Goal: Task Accomplishment & Management: Use online tool/utility

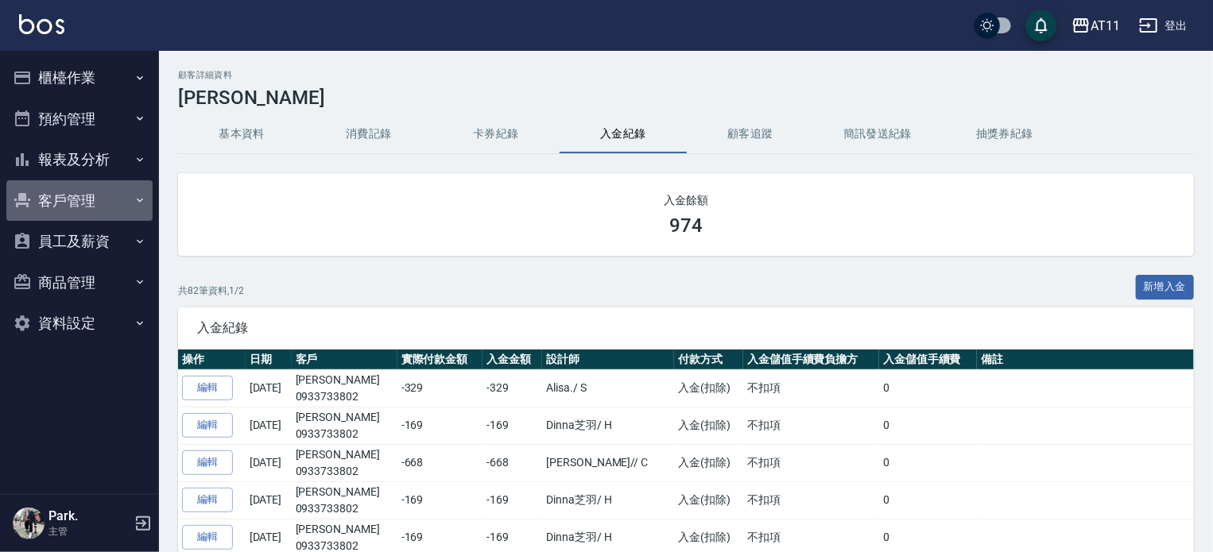
click at [83, 208] on button "客戶管理" at bounding box center [79, 200] width 146 height 41
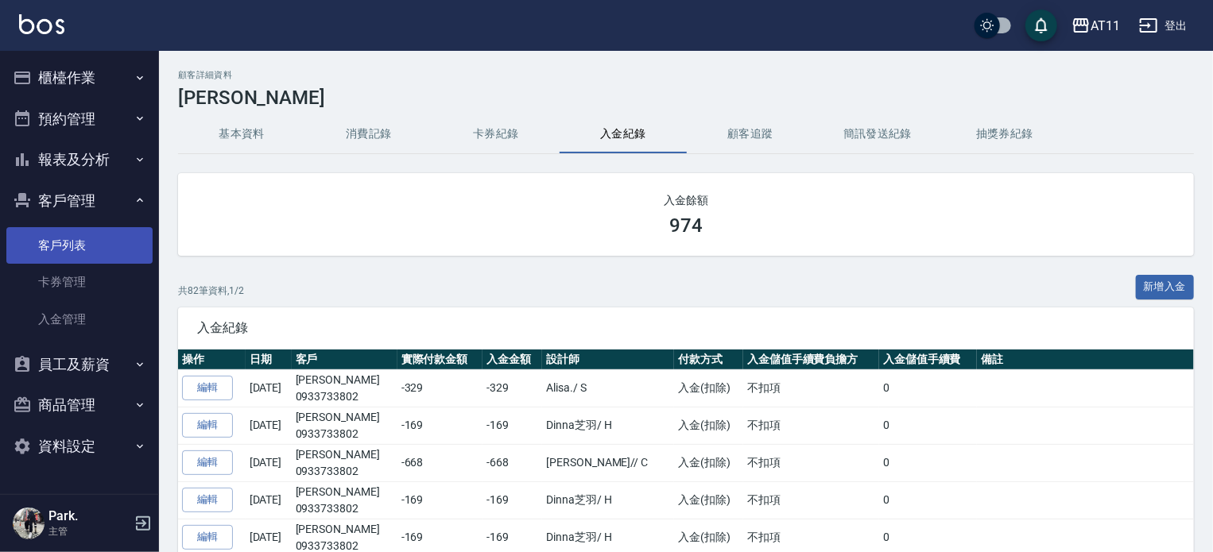
click at [101, 241] on link "客戶列表" at bounding box center [79, 245] width 146 height 37
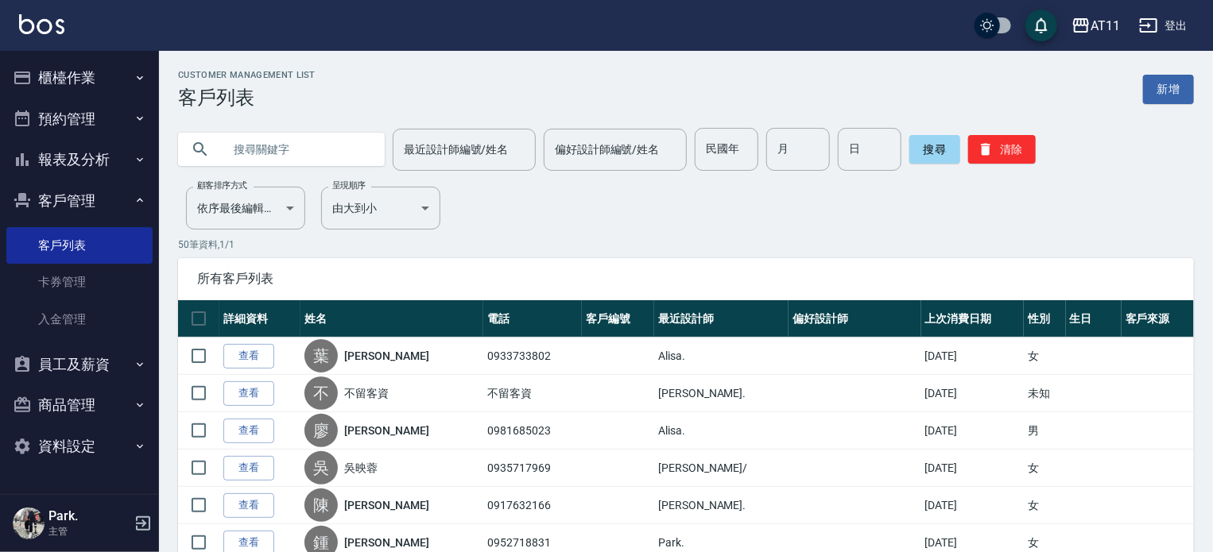
click at [256, 149] on input "text" at bounding box center [297, 149] width 149 height 43
type input "蘇"
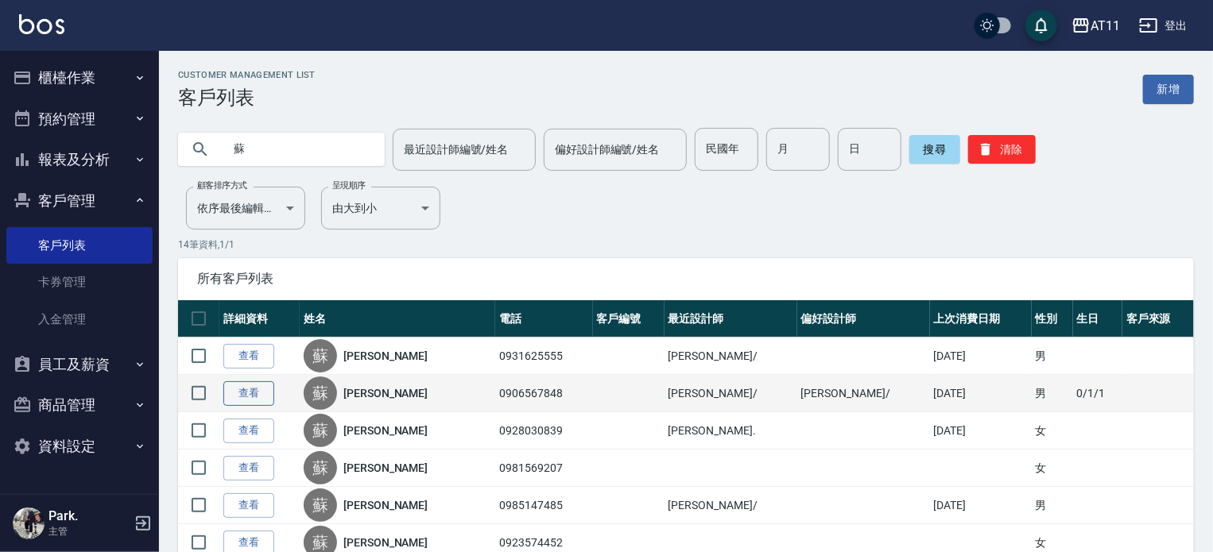
click at [230, 392] on link "查看" at bounding box center [248, 394] width 51 height 25
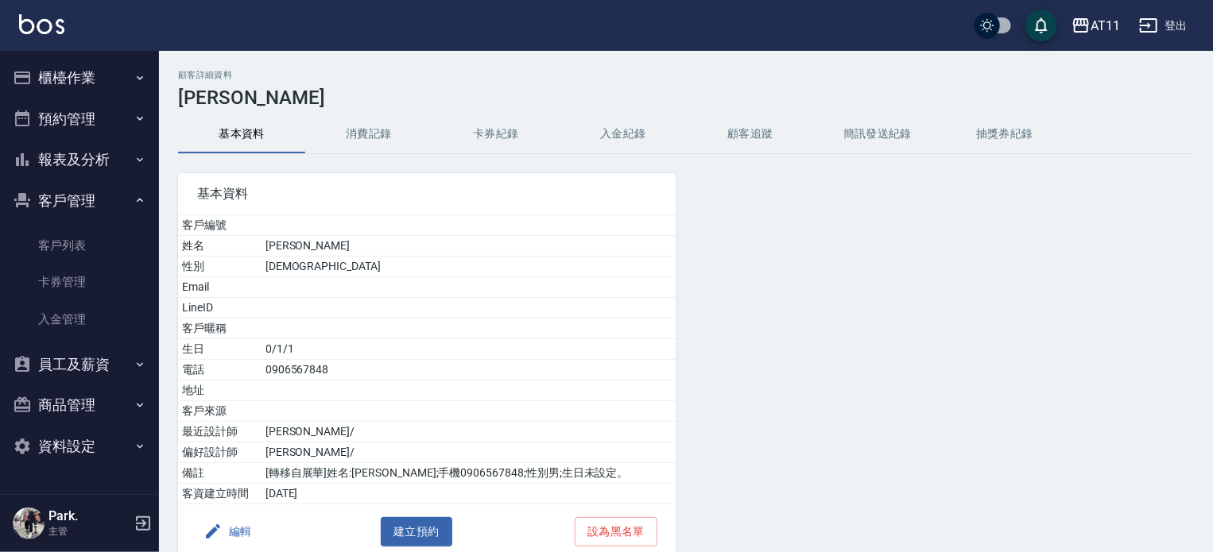
drag, startPoint x: 623, startPoint y: 139, endPoint x: 647, endPoint y: 143, distance: 24.2
click at [623, 139] on button "入金紀錄" at bounding box center [623, 134] width 127 height 38
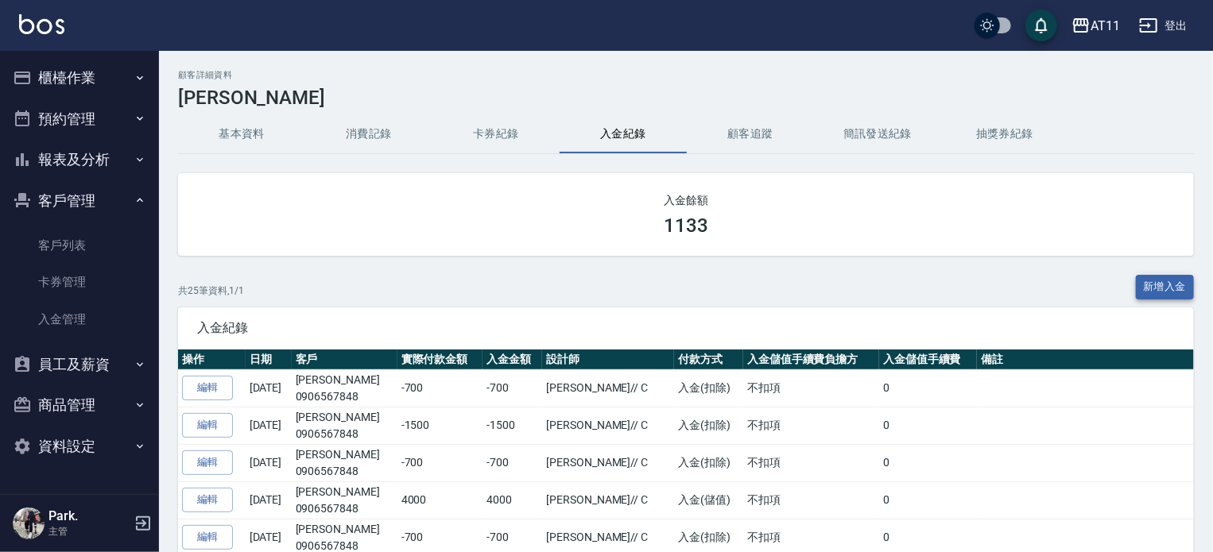
click at [1173, 282] on button "新增入金" at bounding box center [1165, 287] width 59 height 25
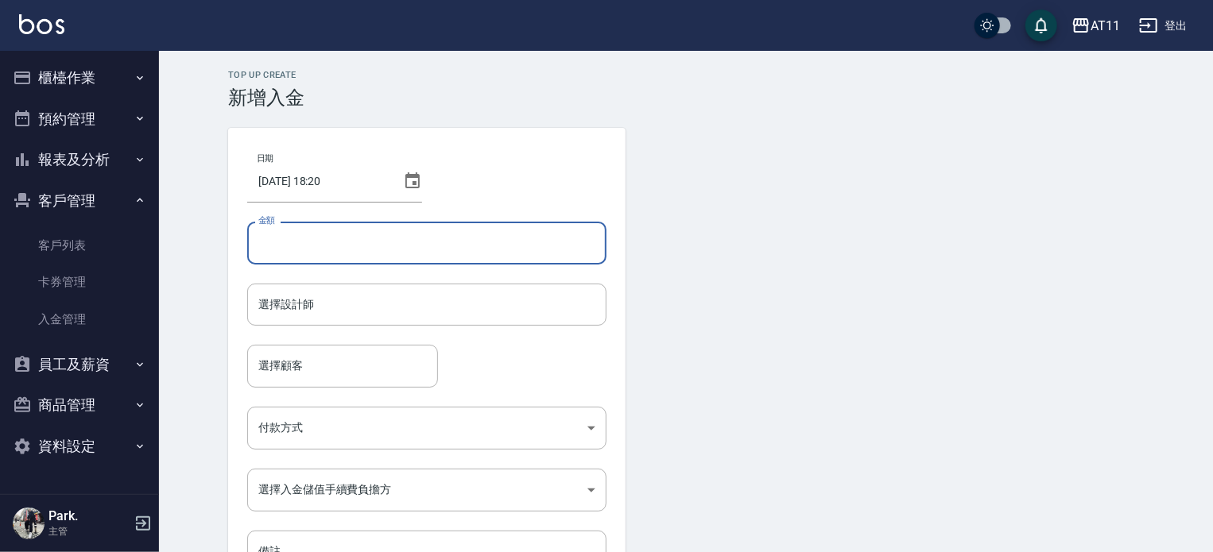
click at [309, 244] on input "金額" at bounding box center [426, 243] width 359 height 43
click at [369, 322] on div "選擇設計師" at bounding box center [426, 305] width 359 height 42
type input "-320"
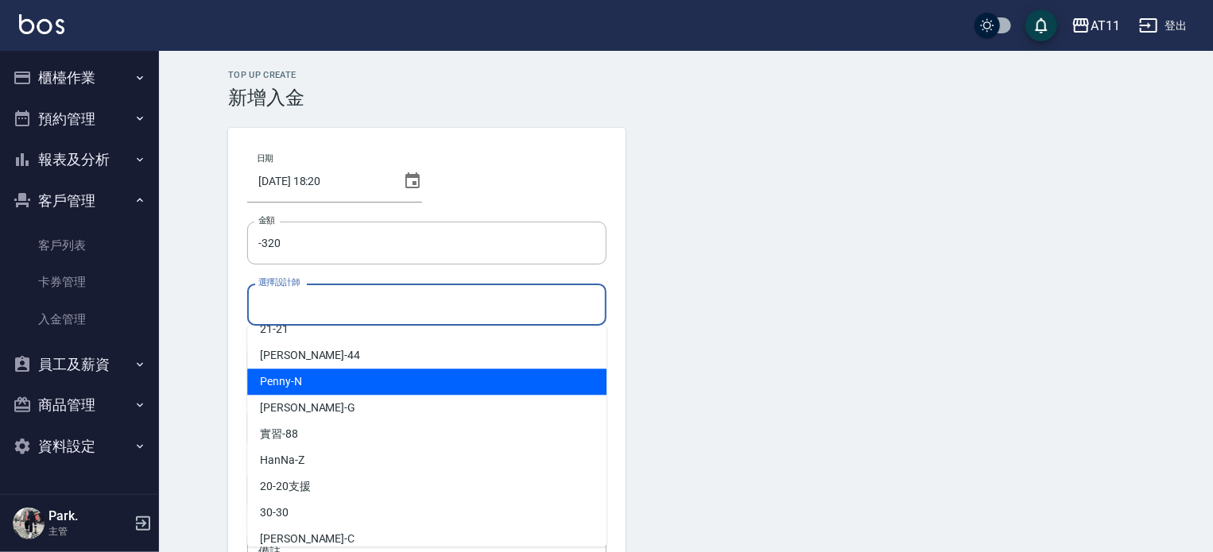
scroll to position [237, 0]
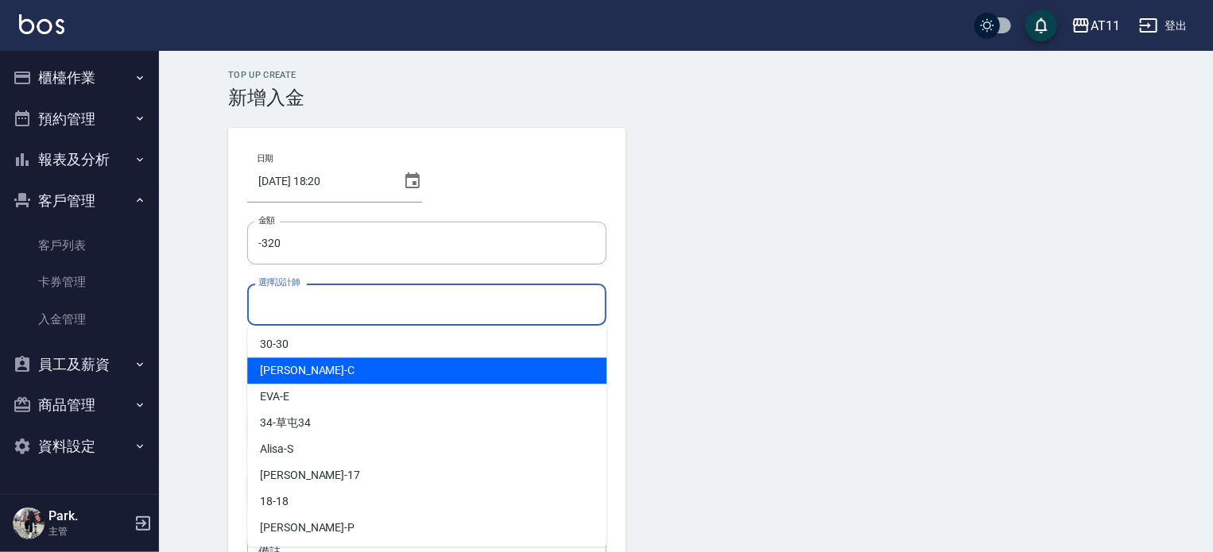
click at [376, 369] on div "[PERSON_NAME]" at bounding box center [426, 371] width 359 height 26
type input "[PERSON_NAME]"
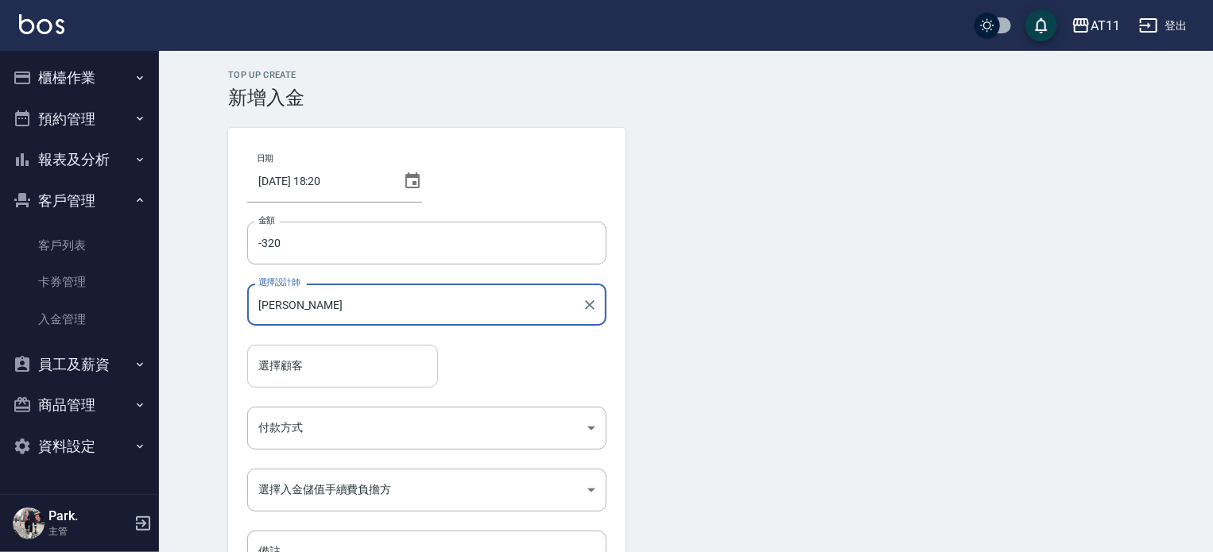
click at [362, 349] on div "選擇顧客" at bounding box center [342, 366] width 191 height 42
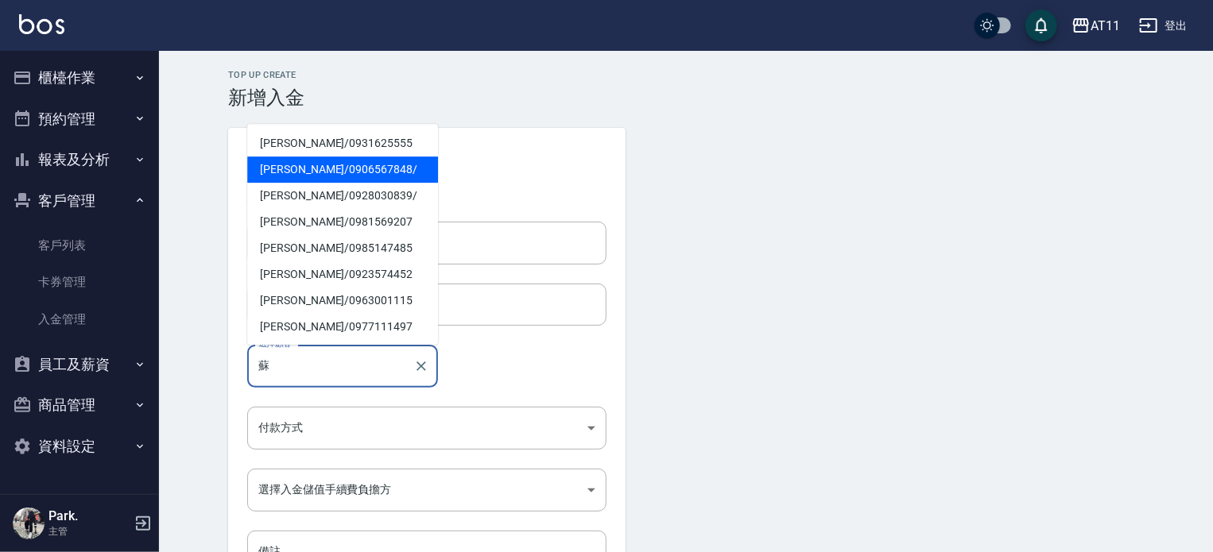
click at [321, 157] on span "[PERSON_NAME]/ 0906567848 /" at bounding box center [342, 170] width 191 height 26
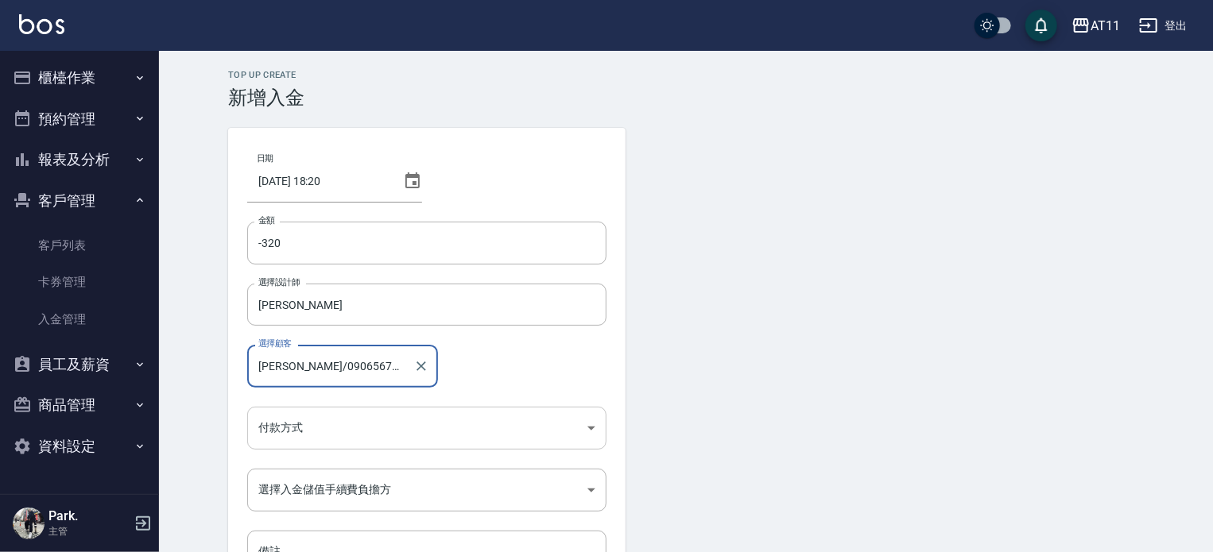
scroll to position [107, 0]
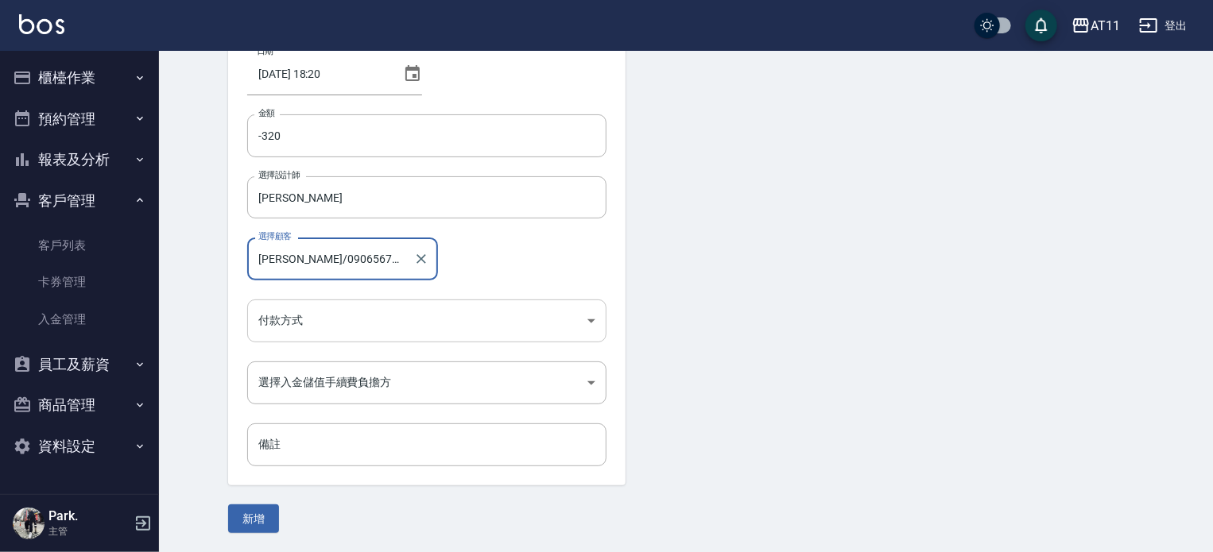
type input "[PERSON_NAME]/0906567848/"
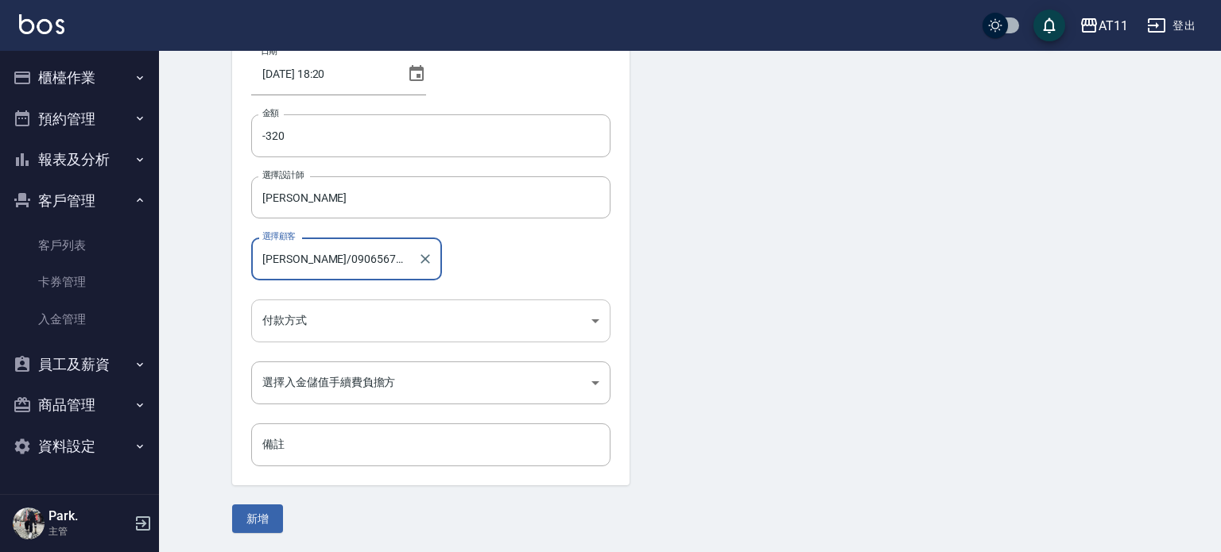
click at [302, 309] on body "AT11 登出 櫃檯作業 打帳單 帳單列表 現金收支登錄 材料自購登錄 每日結帳 排班表 現場電腦打卡 掃碼打卡 預約管理 預約管理 單日預約紀錄 單週預約紀…" at bounding box center [610, 223] width 1221 height 660
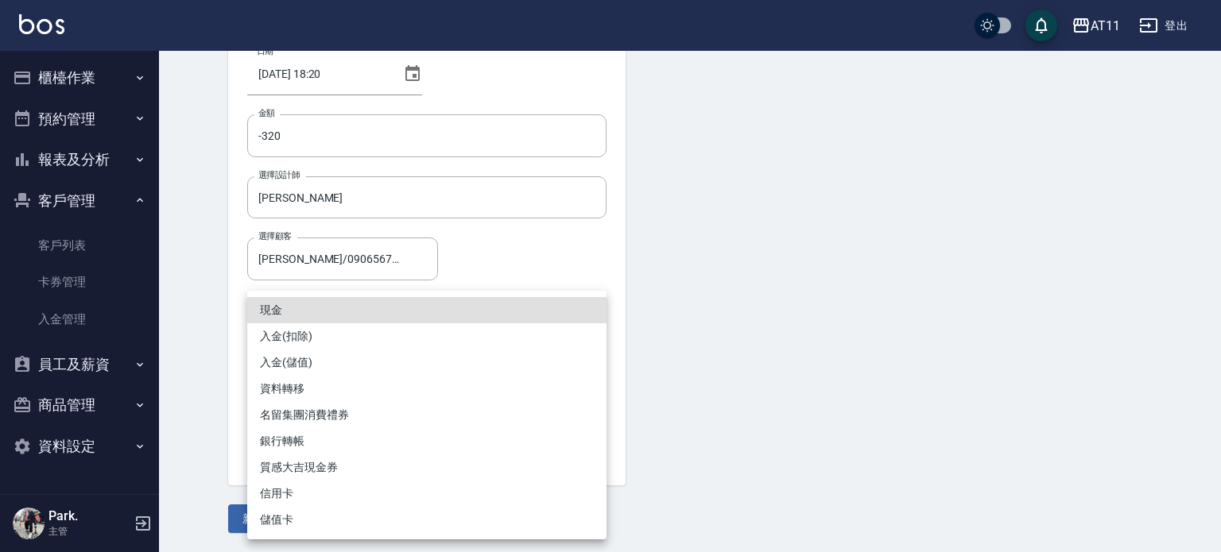
drag, startPoint x: 353, startPoint y: 333, endPoint x: 351, endPoint y: 346, distance: 12.8
click at [353, 332] on li "入金(扣除)" at bounding box center [426, 336] width 359 height 26
type input "入金(扣除)"
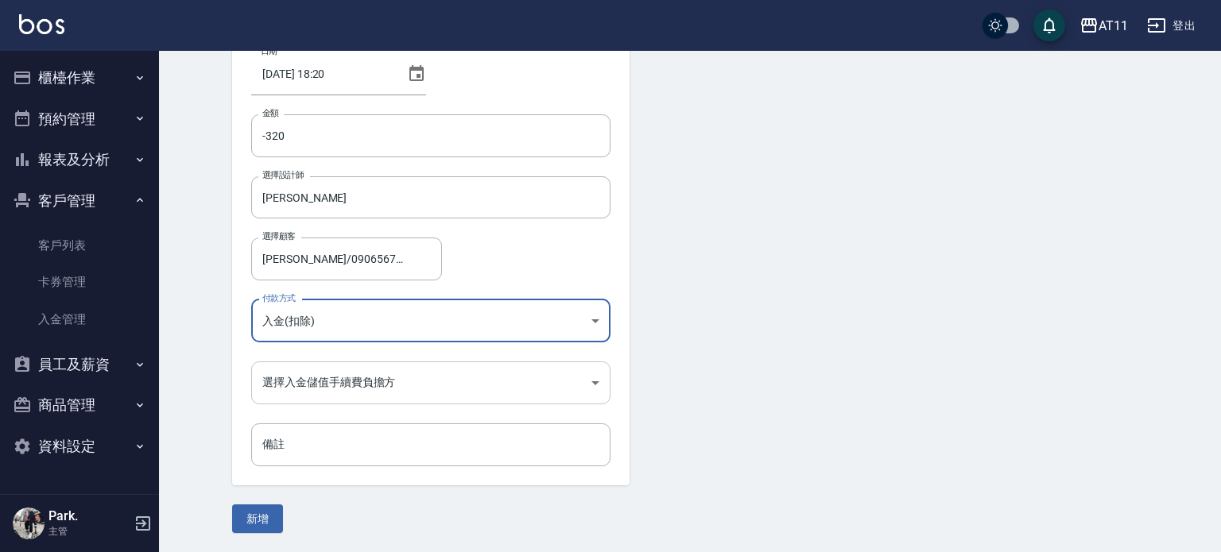
click at [318, 384] on body "AT11 登出 櫃檯作業 打帳單 帳單列表 現金收支登錄 材料自購登錄 每日結帳 排班表 現場電腦打卡 掃碼打卡 預約管理 預約管理 單日預約紀錄 單週預約紀…" at bounding box center [610, 223] width 1221 height 660
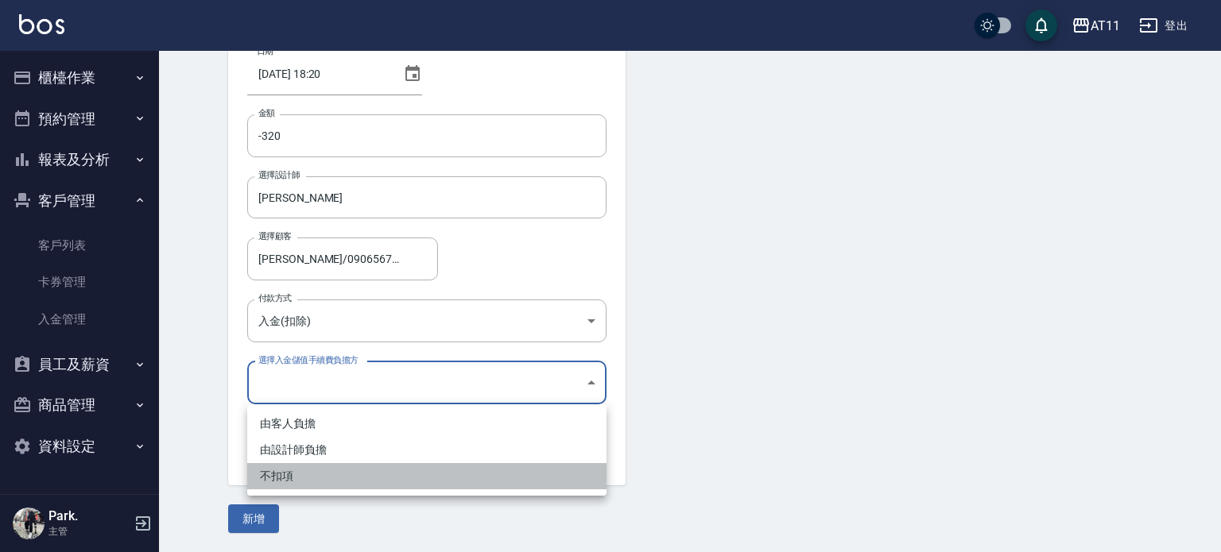
click at [273, 471] on li "不扣項" at bounding box center [426, 476] width 359 height 26
type input "WITHOUTHANDLINGFEE"
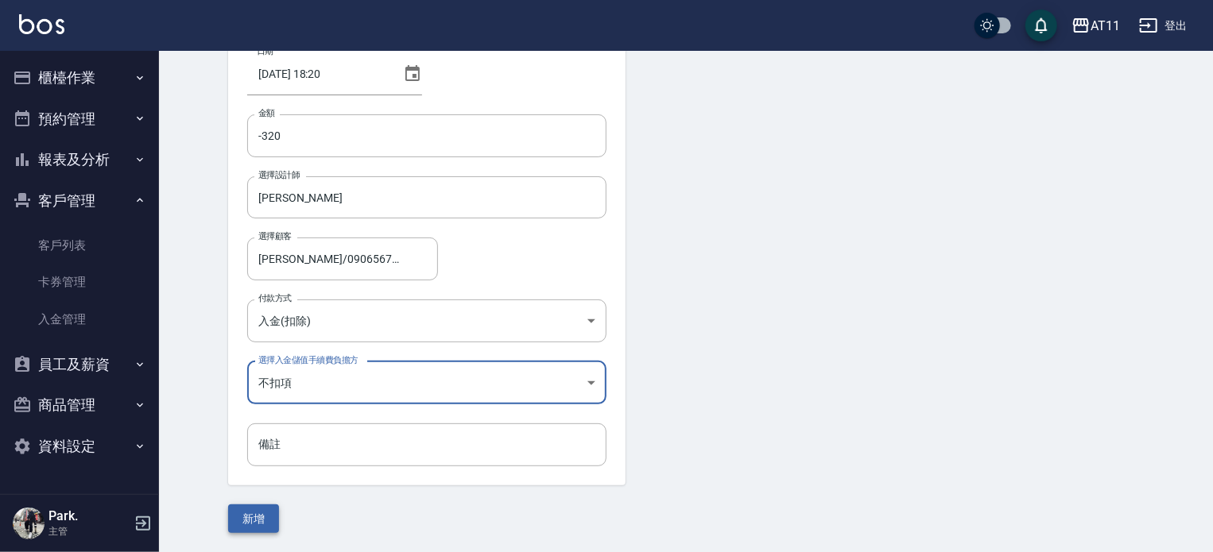
click at [248, 524] on button "新增" at bounding box center [253, 519] width 51 height 29
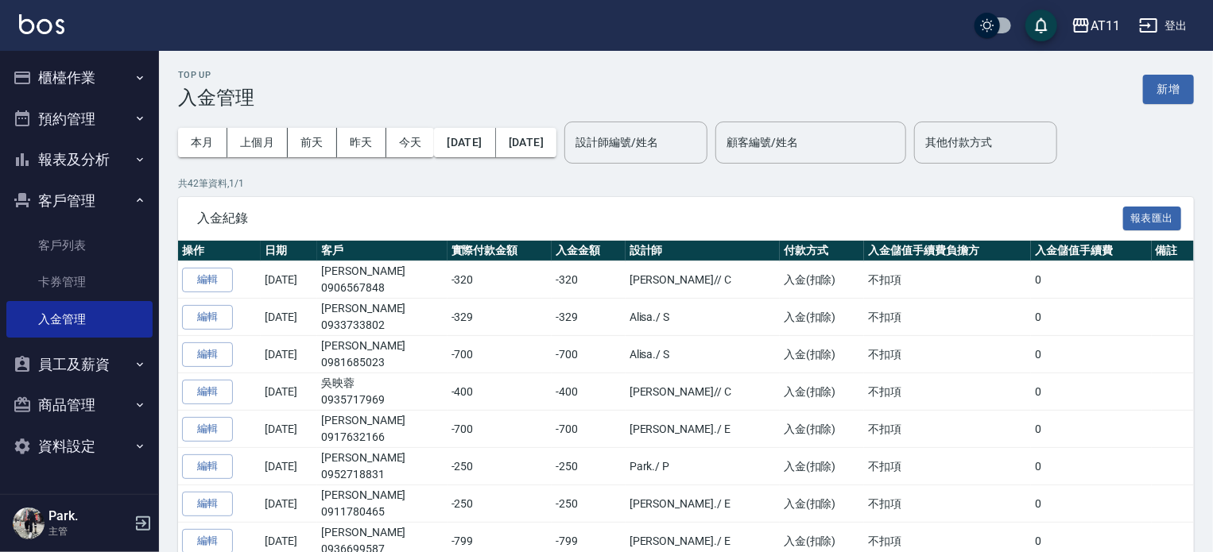
click at [116, 72] on button "櫃檯作業" at bounding box center [79, 77] width 146 height 41
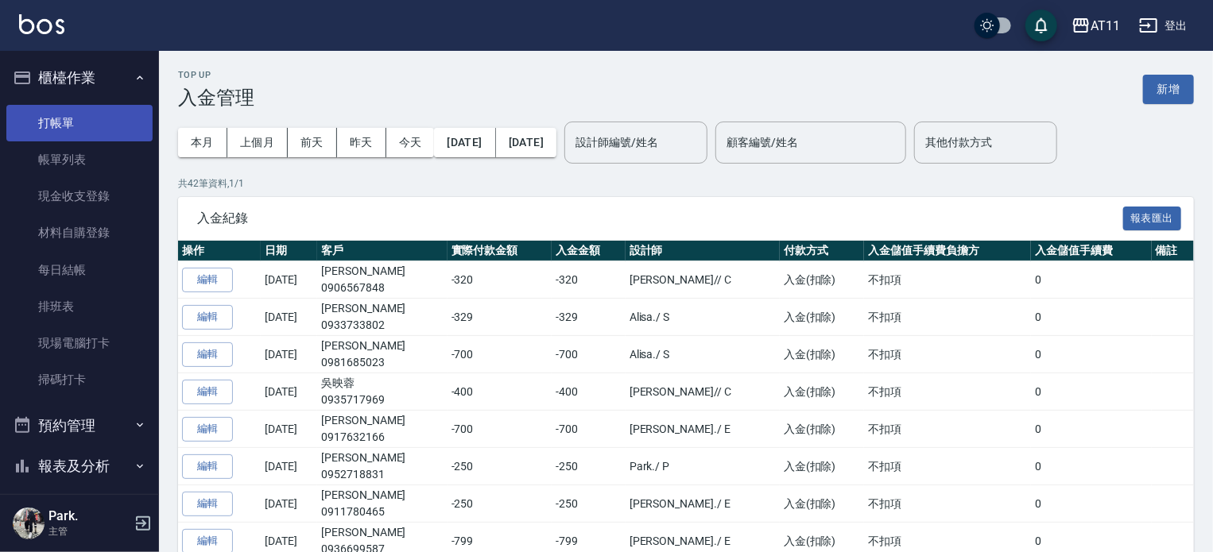
click at [118, 118] on link "打帳單" at bounding box center [79, 123] width 146 height 37
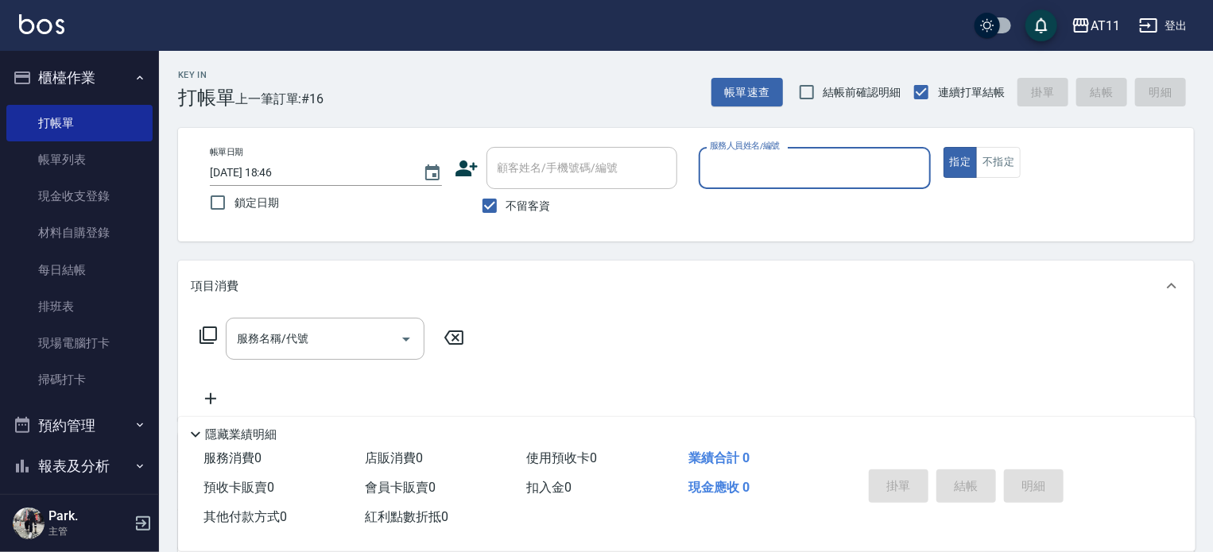
type input "ㄋ"
type input "Alisa-S"
type button "true"
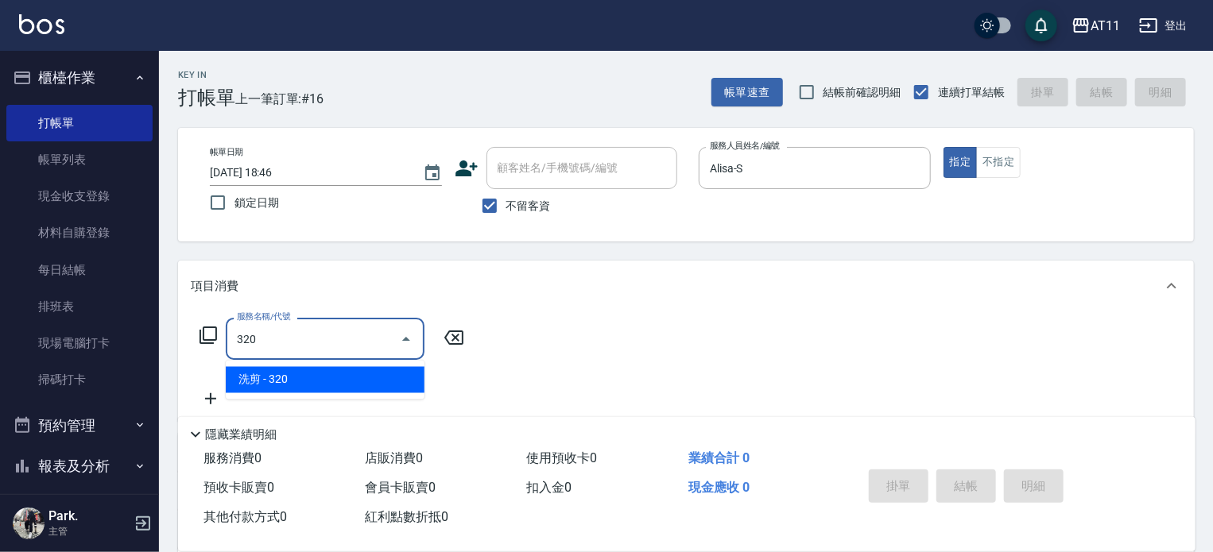
type input "洗剪(320)"
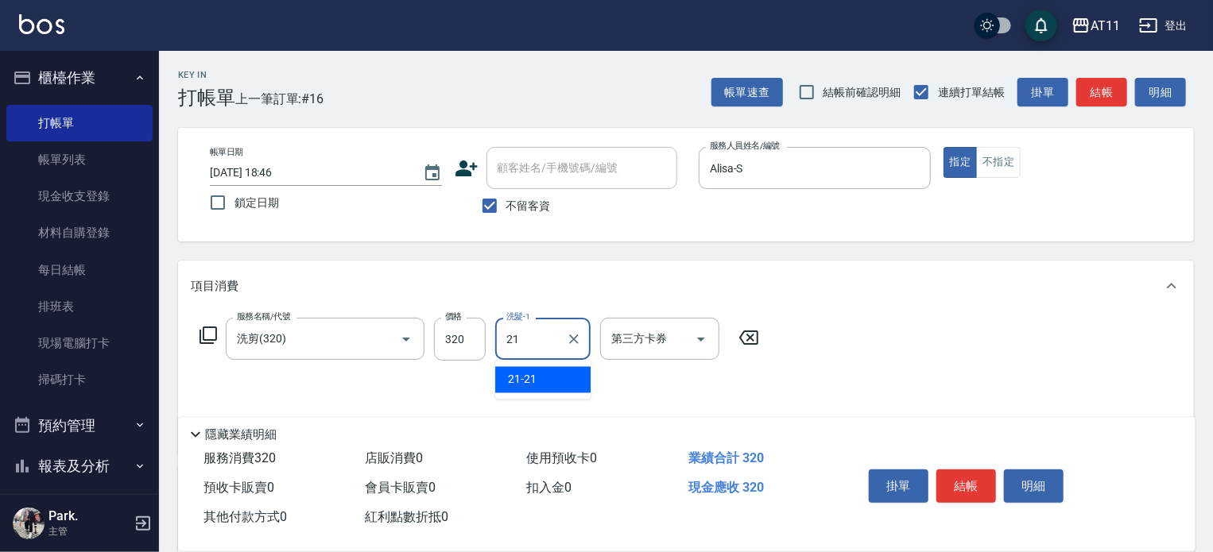
type input "21-21"
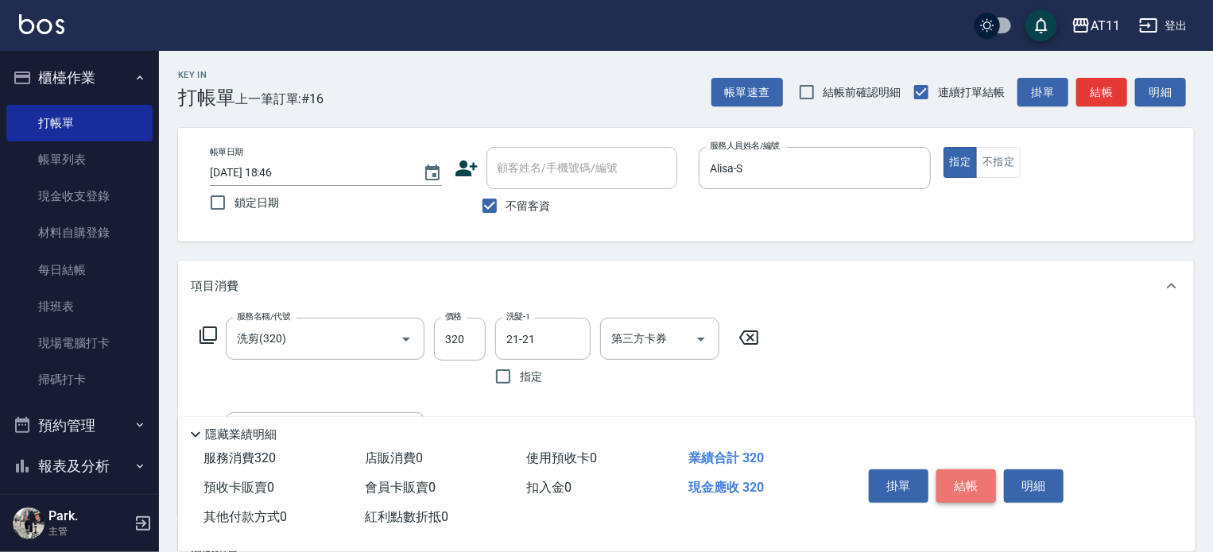
click at [962, 475] on button "結帳" at bounding box center [966, 486] width 60 height 33
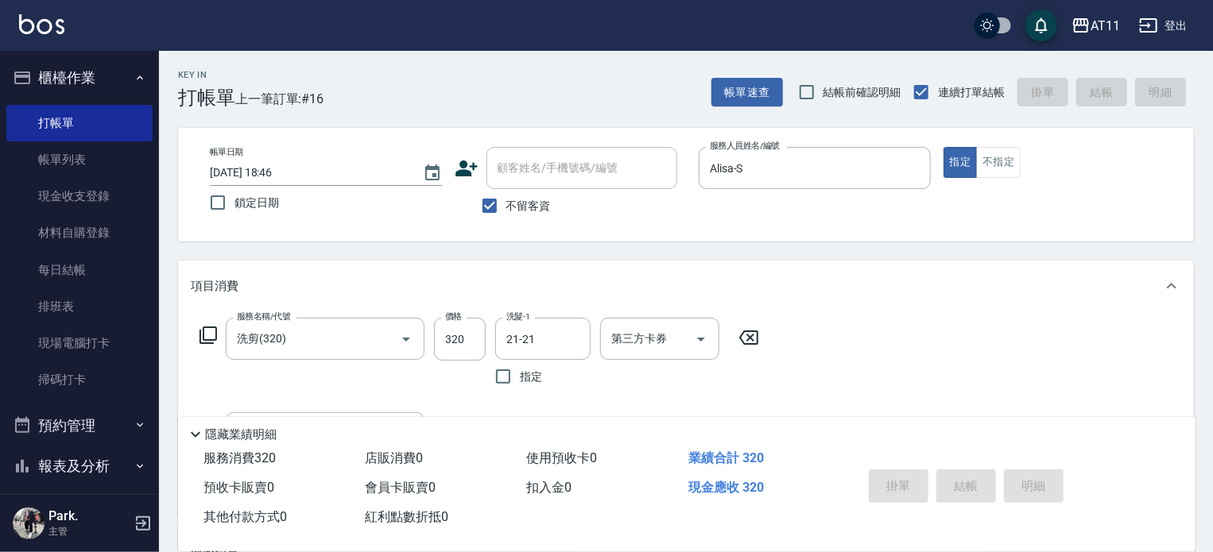
type input "[DATE] 18:47"
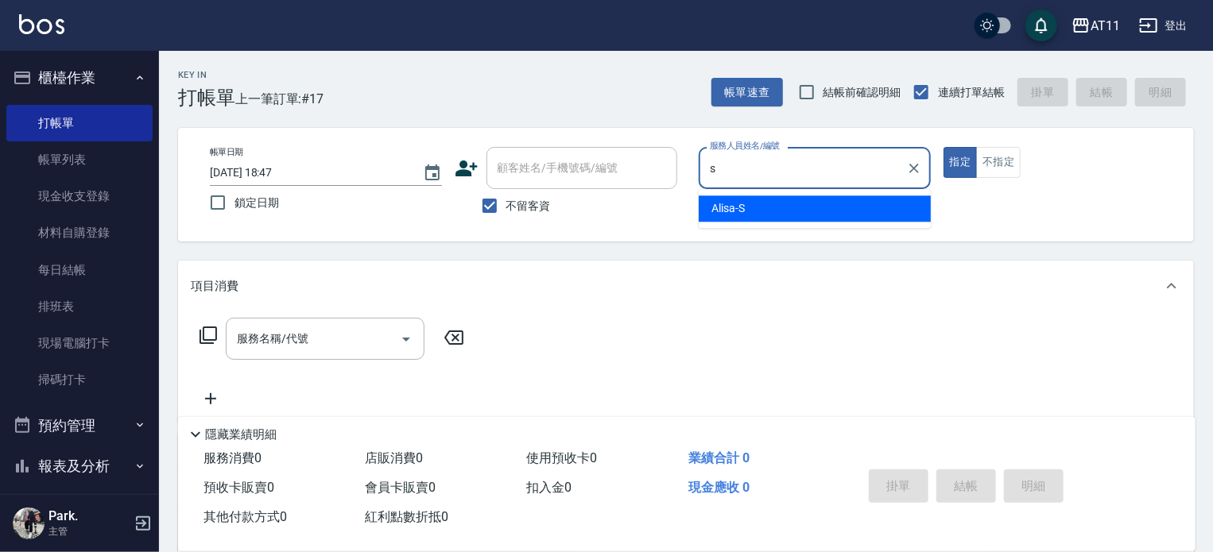
type input "Alisa-S"
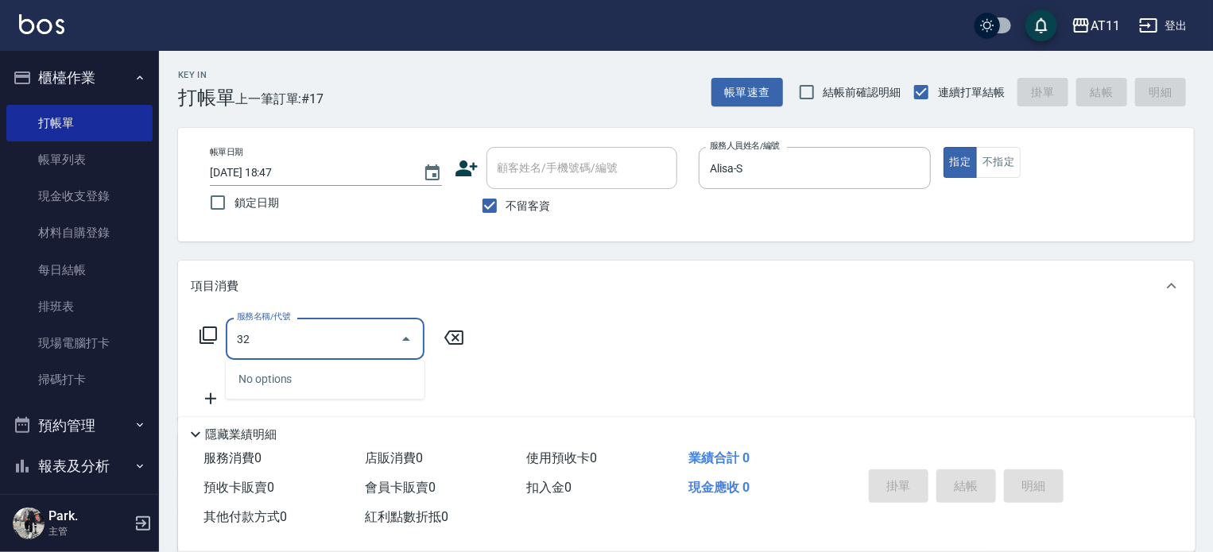
type input "3"
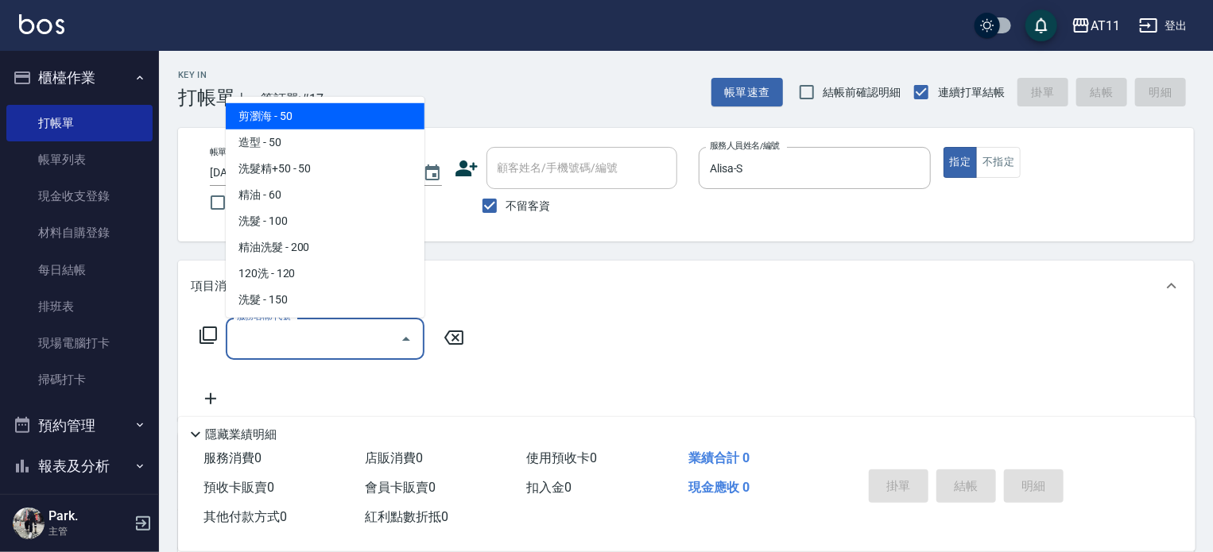
click at [715, 254] on div "Key In 打帳單 上一筆訂單:#17 帳單速查 結帳前確認明細 連續打單結帳 掛單 結帳 明細 帳單日期 [DATE] 18:47 鎖定日期 顧客姓名/手…" at bounding box center [686, 394] width 1054 height 687
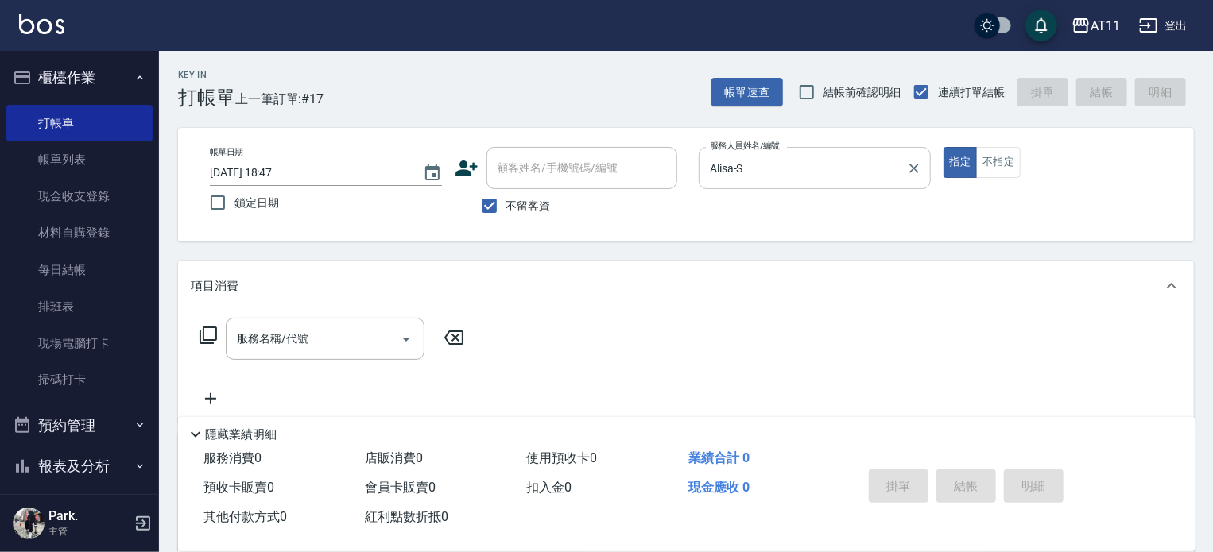
click at [866, 161] on input "Alisa-S" at bounding box center [803, 168] width 194 height 28
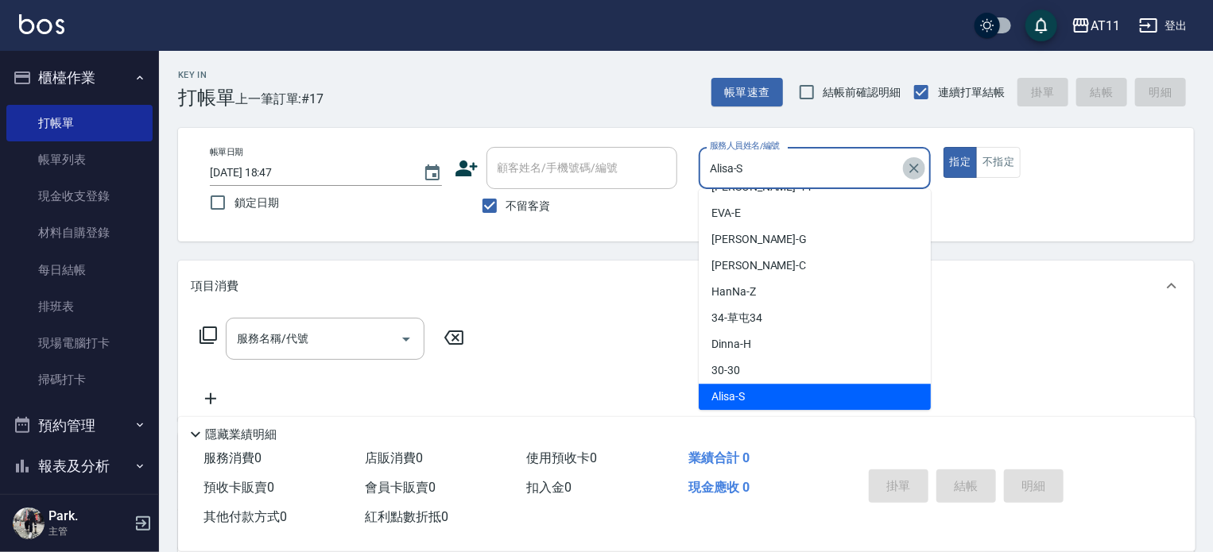
click at [912, 167] on icon "Clear" at bounding box center [914, 169] width 16 height 16
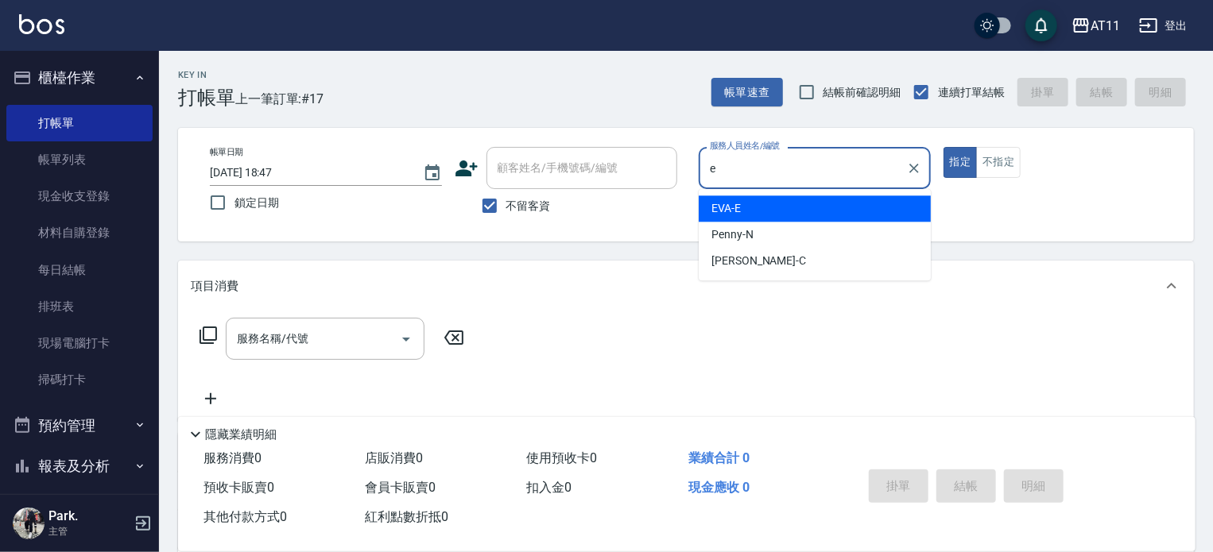
type input "[PERSON_NAME]-E"
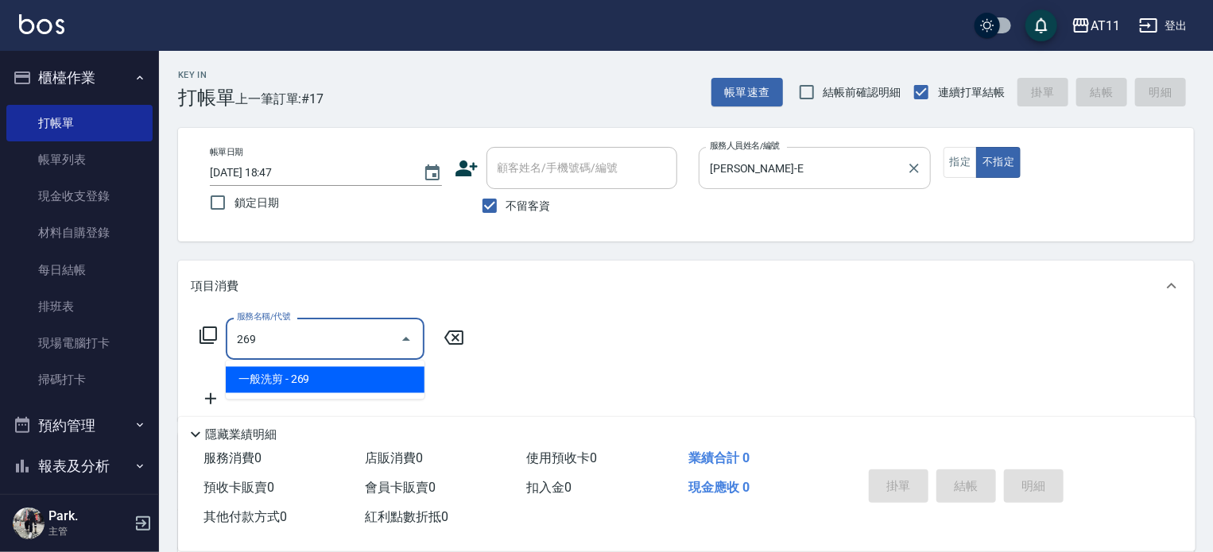
type input "一般洗剪(269)"
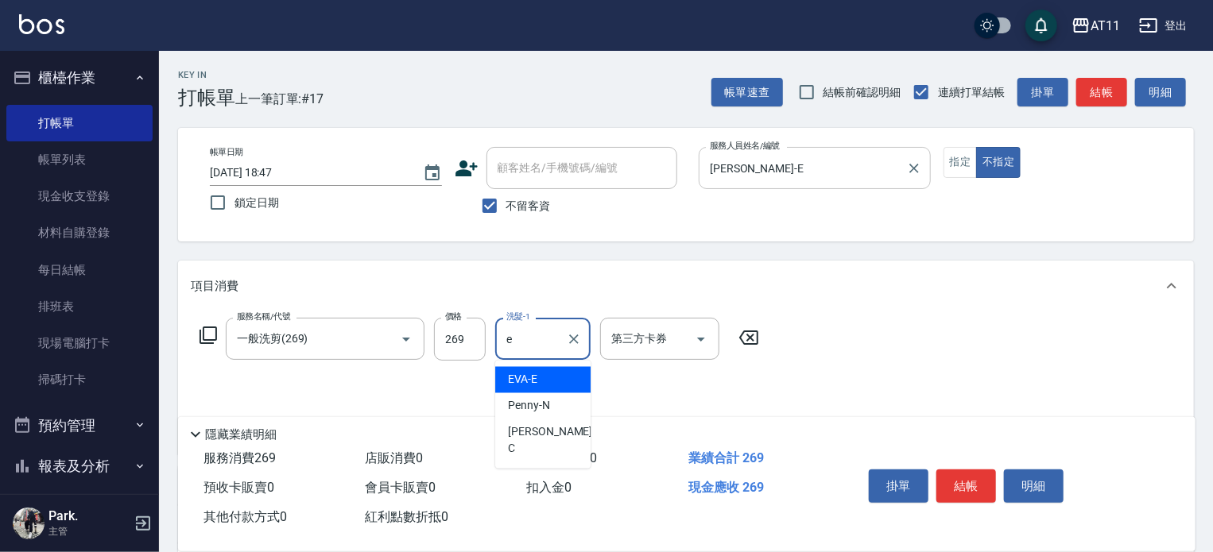
type input "[PERSON_NAME]-E"
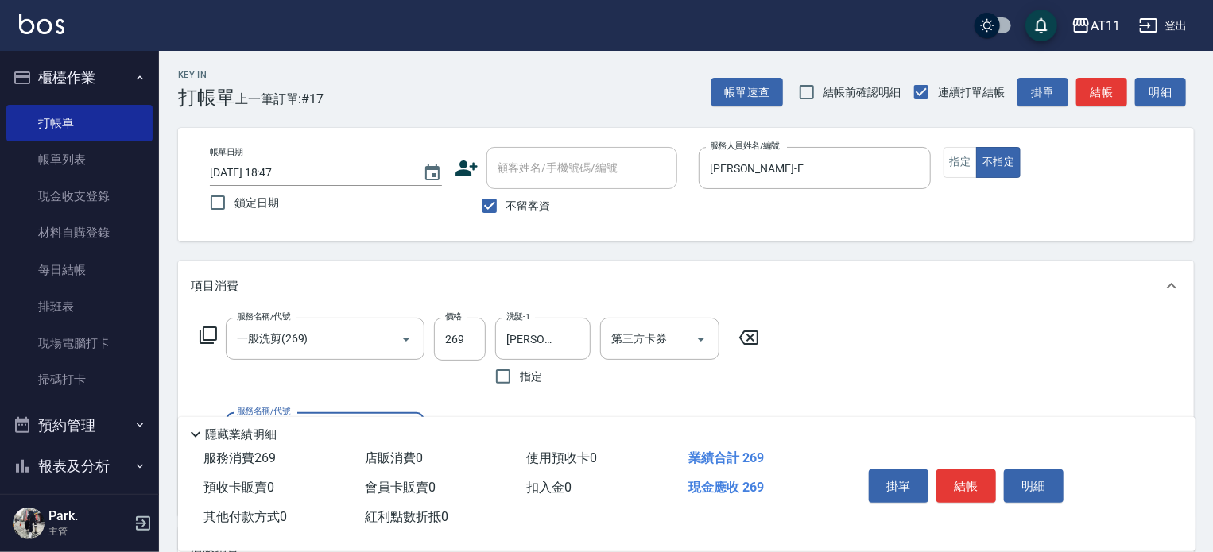
drag, startPoint x: 958, startPoint y: 481, endPoint x: 960, endPoint y: 471, distance: 10.6
click at [960, 474] on button "結帳" at bounding box center [966, 486] width 60 height 33
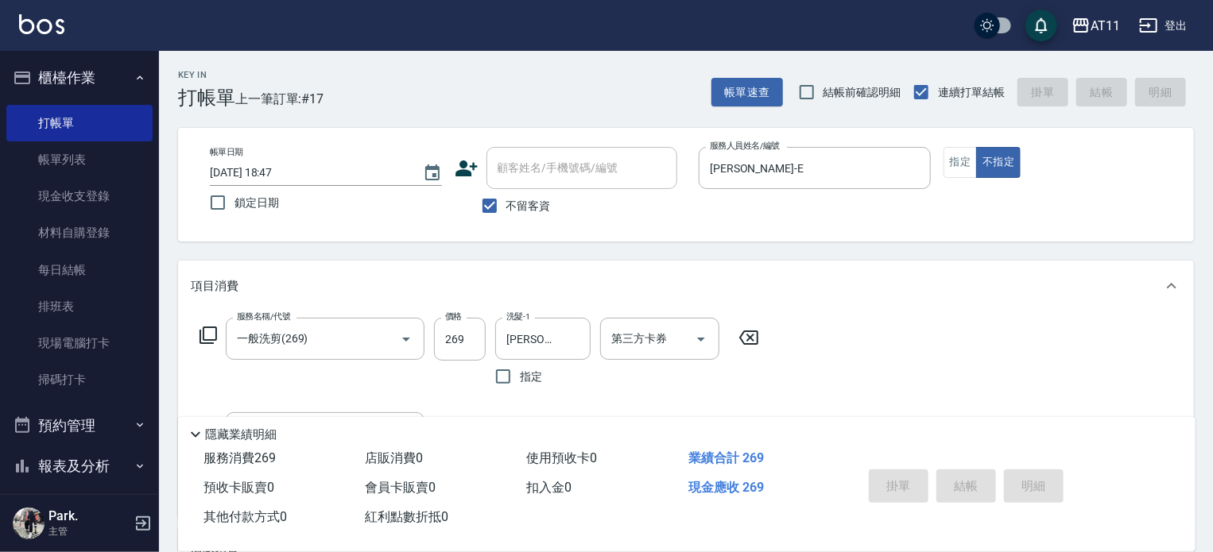
type input "[DATE] 18:49"
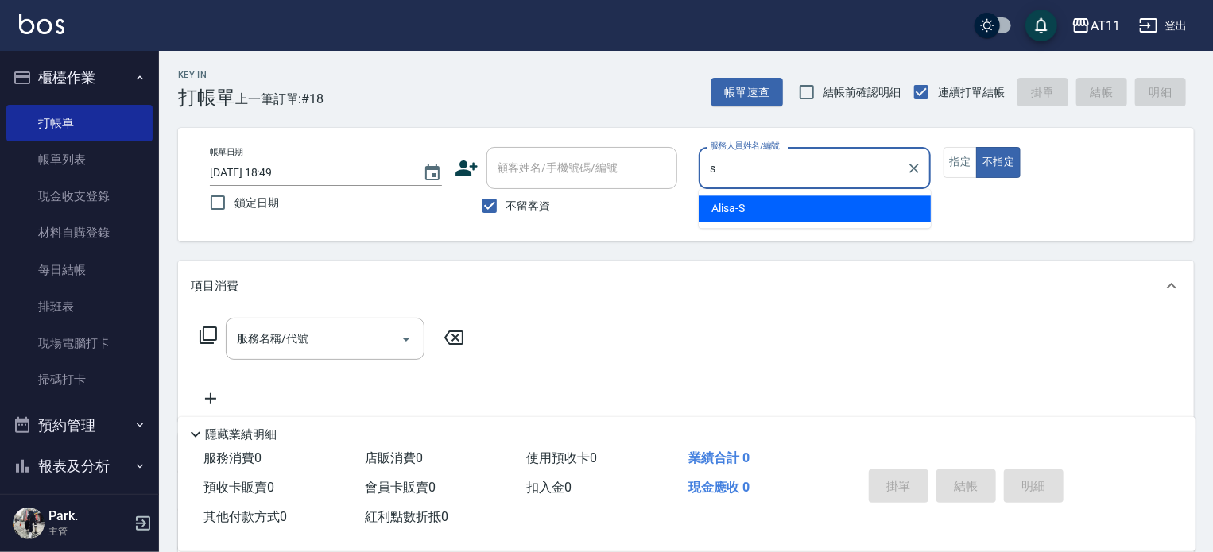
type input "Alisa-S"
type button "false"
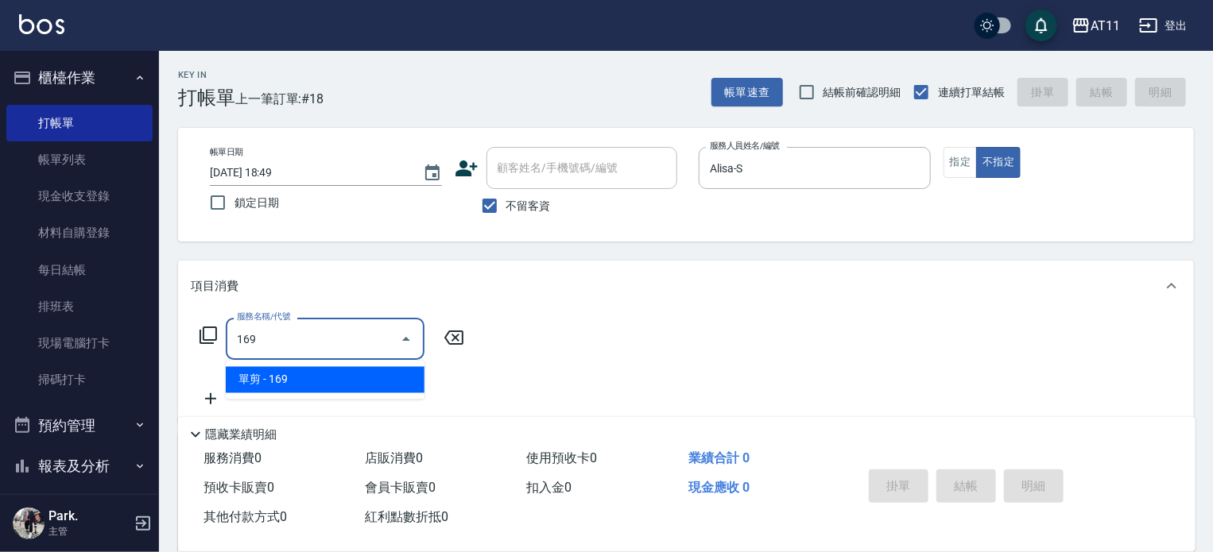
type input "單剪(169)"
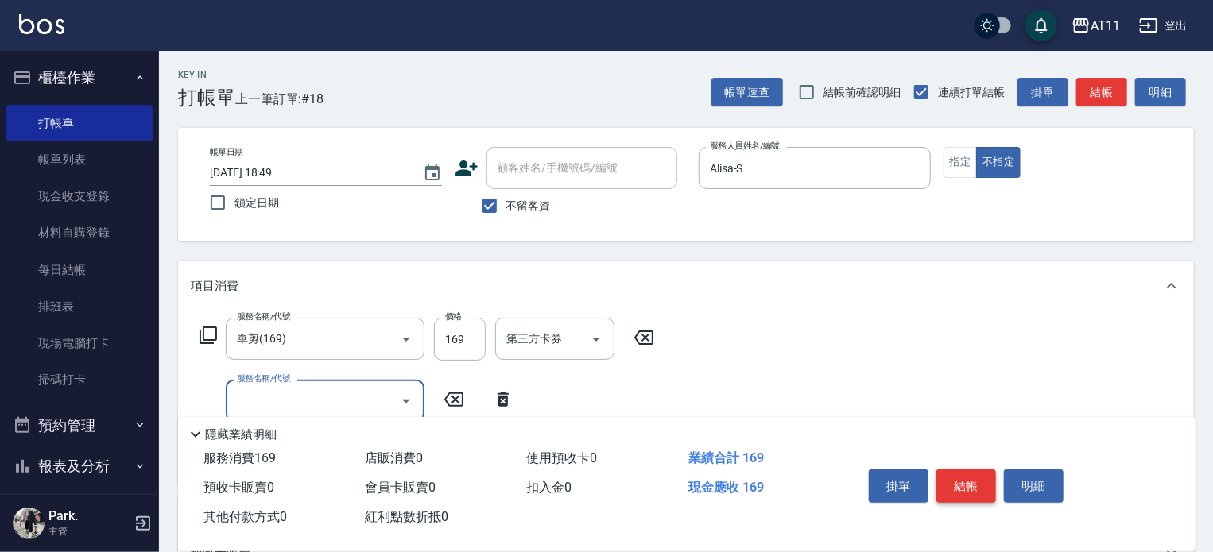
click at [968, 489] on button "結帳" at bounding box center [966, 486] width 60 height 33
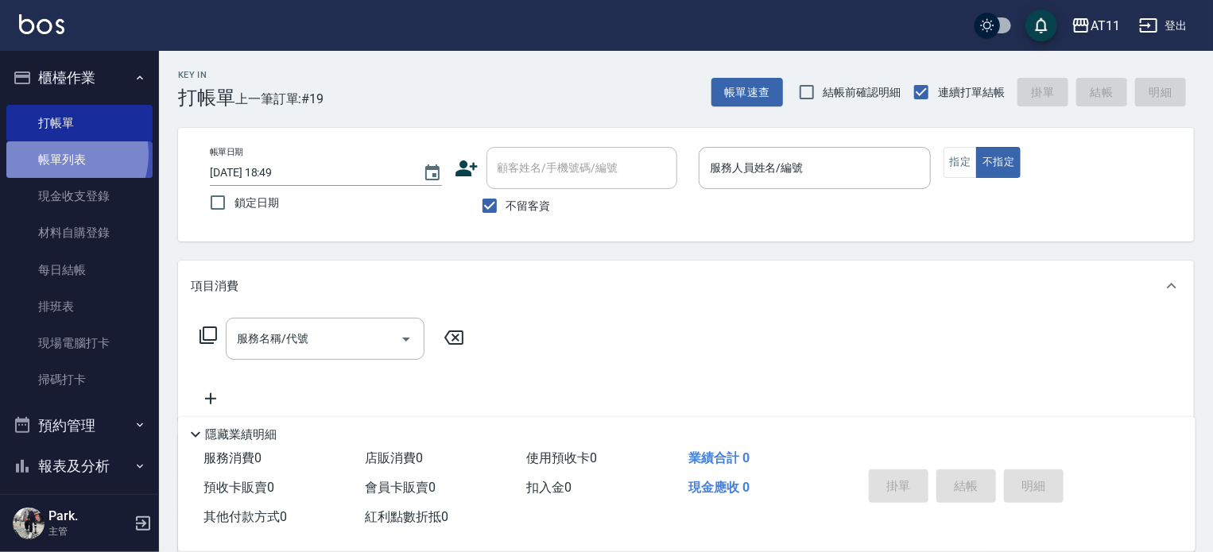
click at [68, 155] on link "帳單列表" at bounding box center [79, 159] width 146 height 37
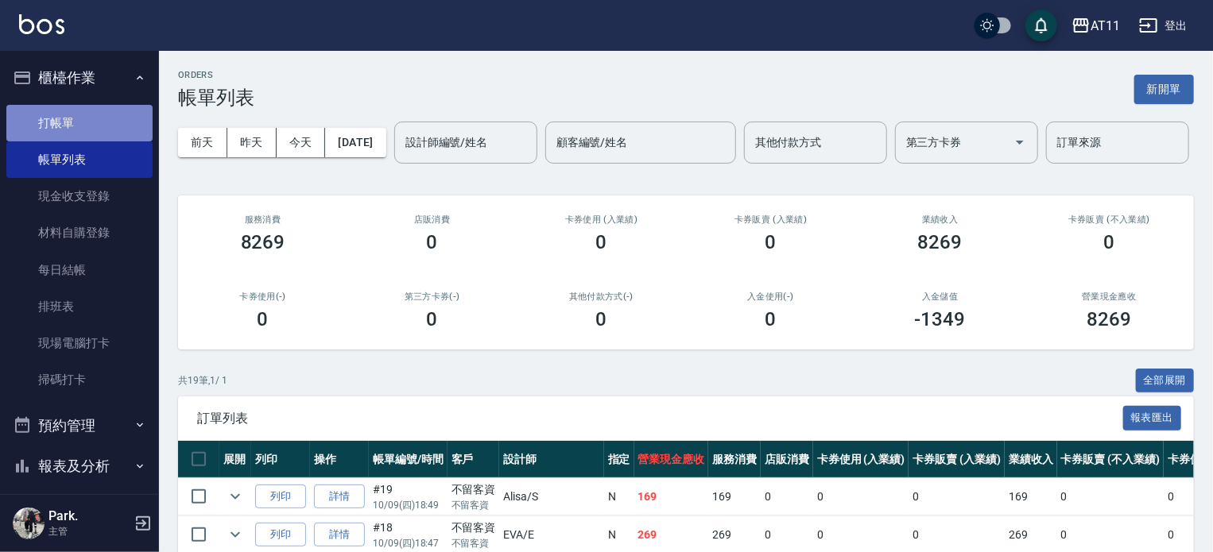
click at [92, 115] on link "打帳單" at bounding box center [79, 123] width 146 height 37
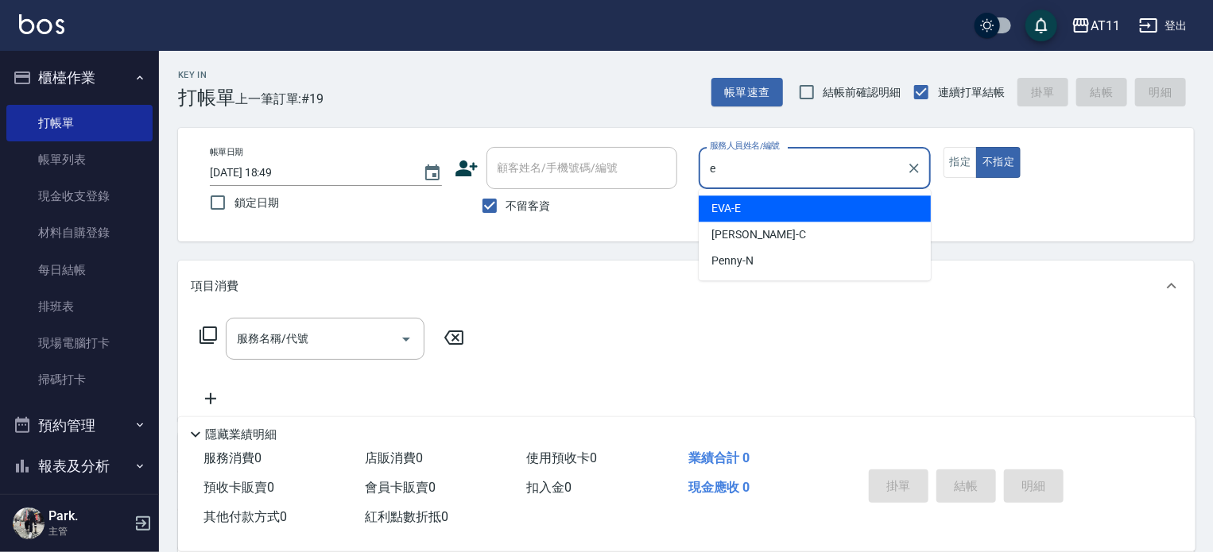
type input "[PERSON_NAME]-E"
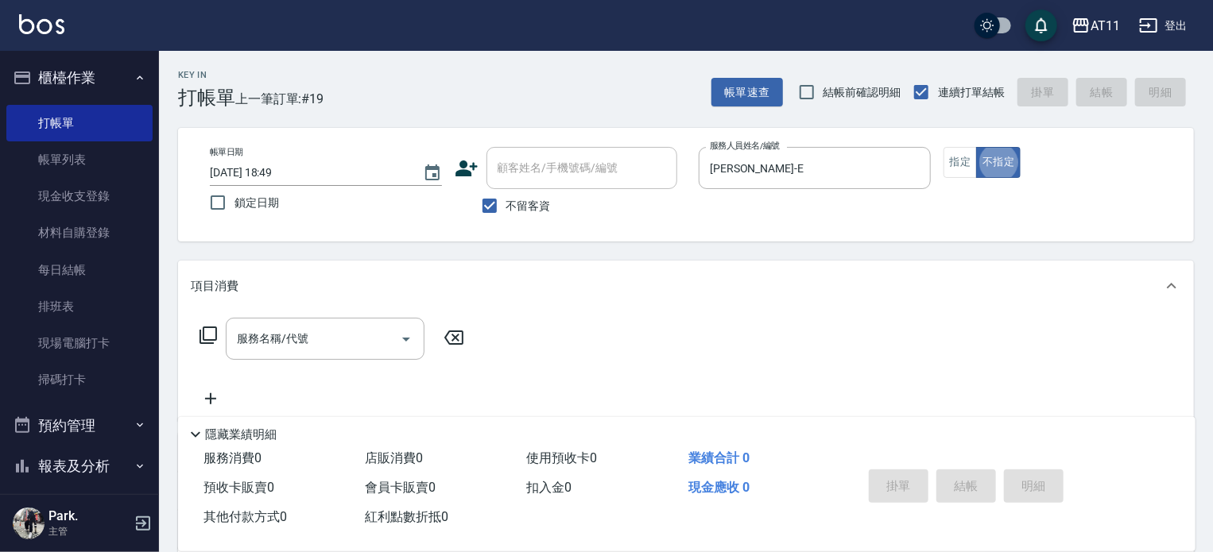
type button "false"
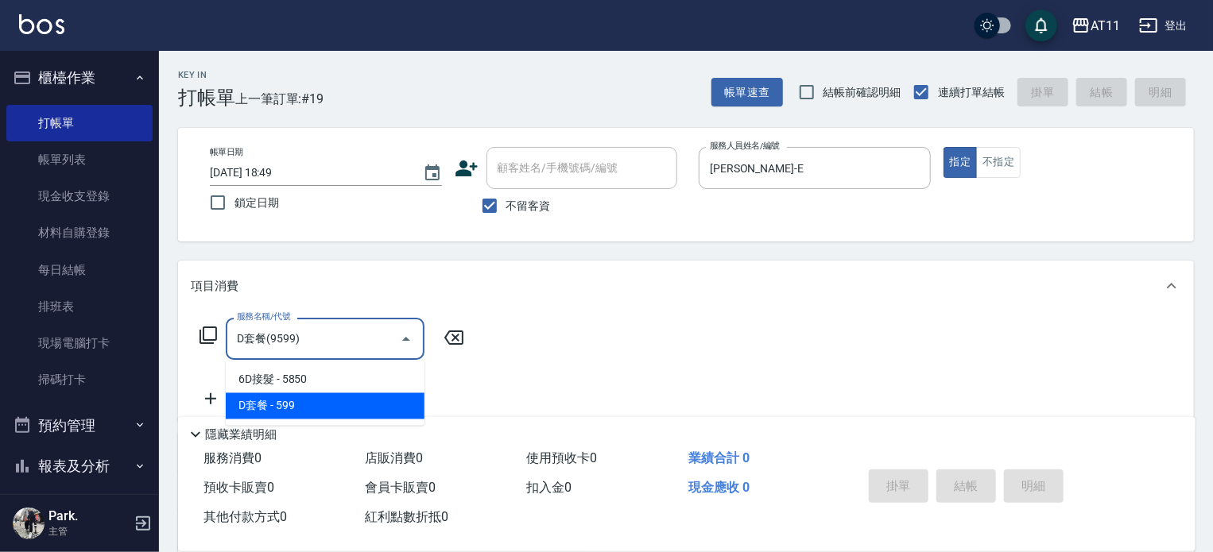
type input "D套餐(9599)"
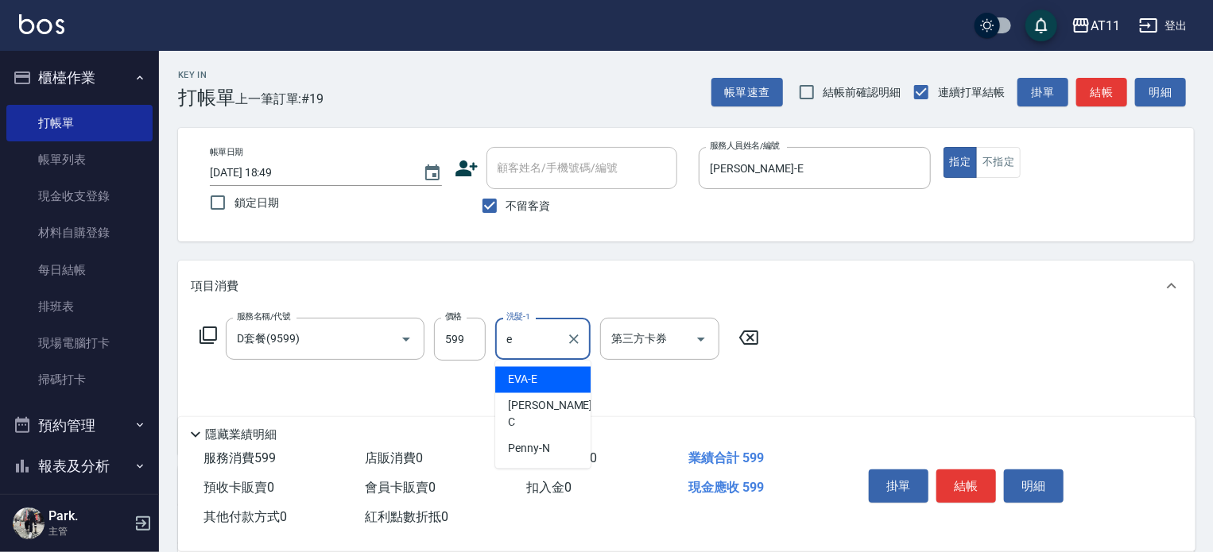
type input "[PERSON_NAME]-E"
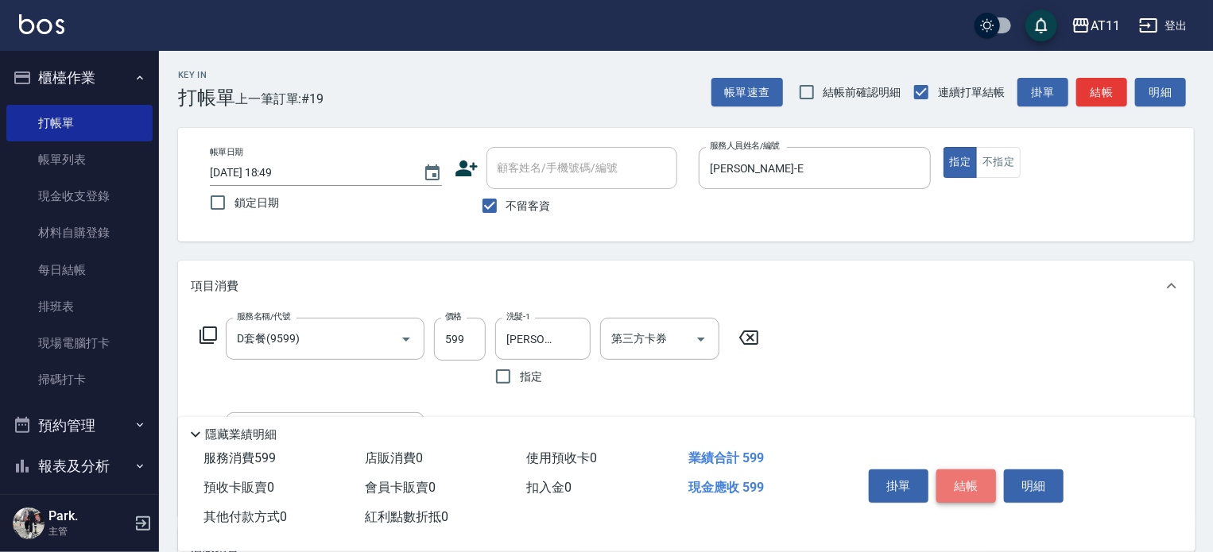
click at [964, 470] on button "結帳" at bounding box center [966, 486] width 60 height 33
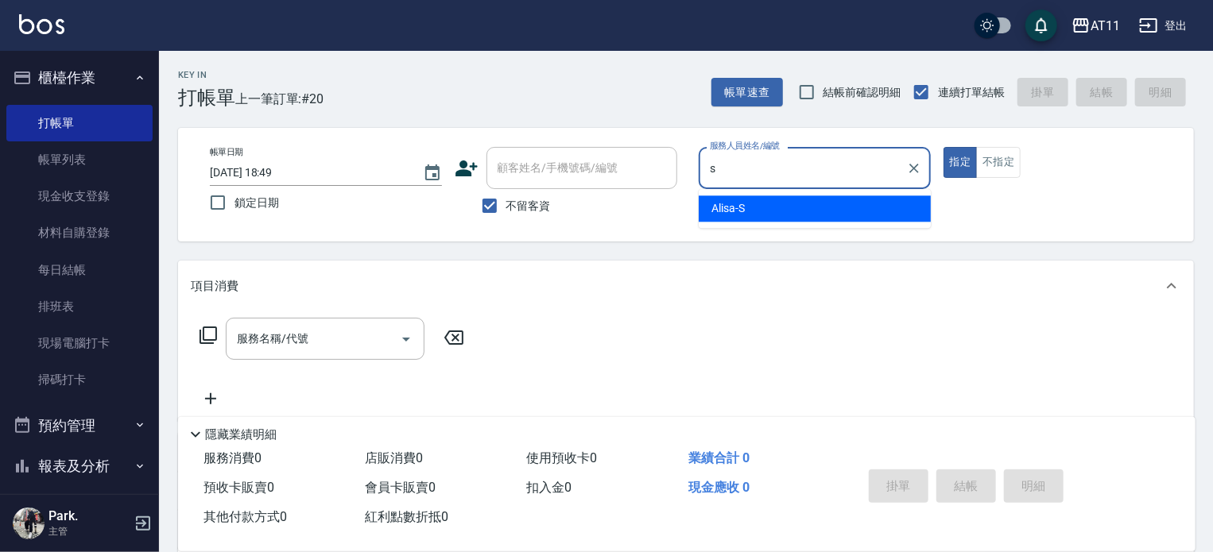
type input "Alisa-S"
type button "true"
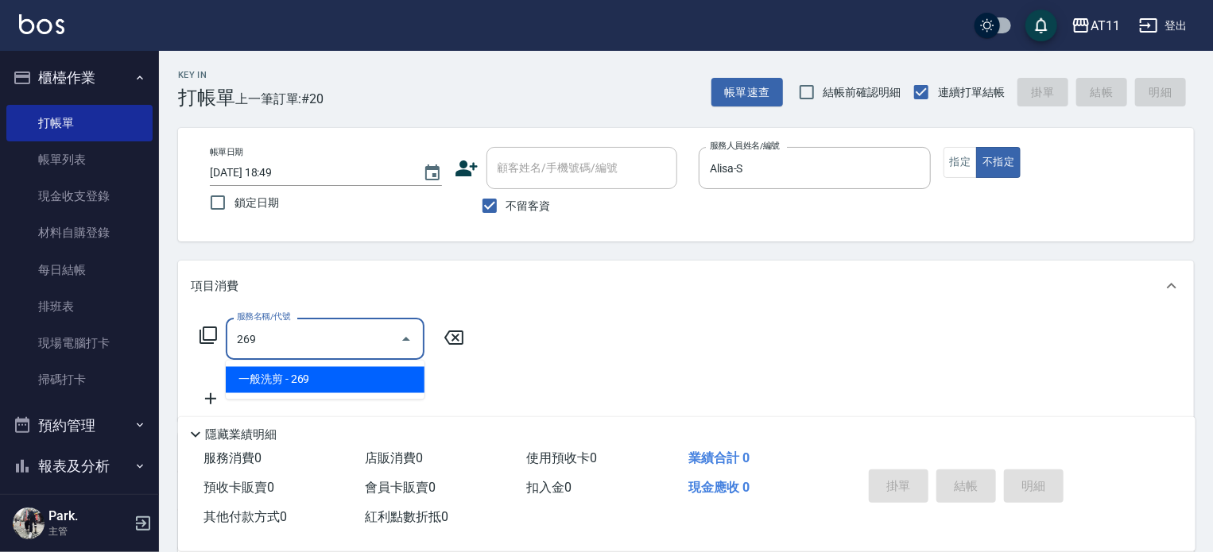
type input "一般洗剪(269)"
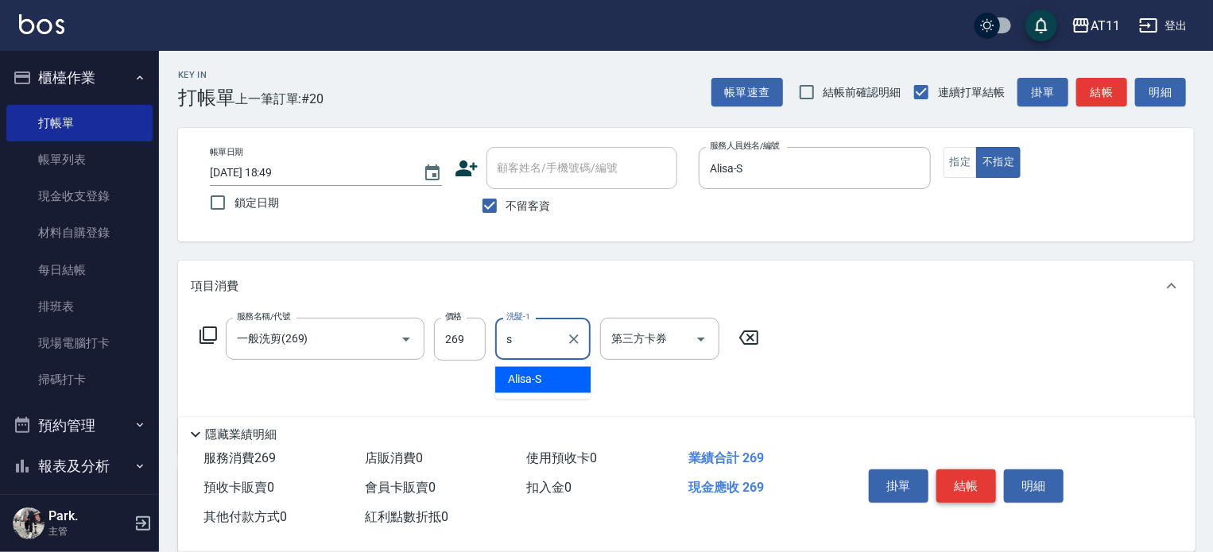
type input "Alisa-S"
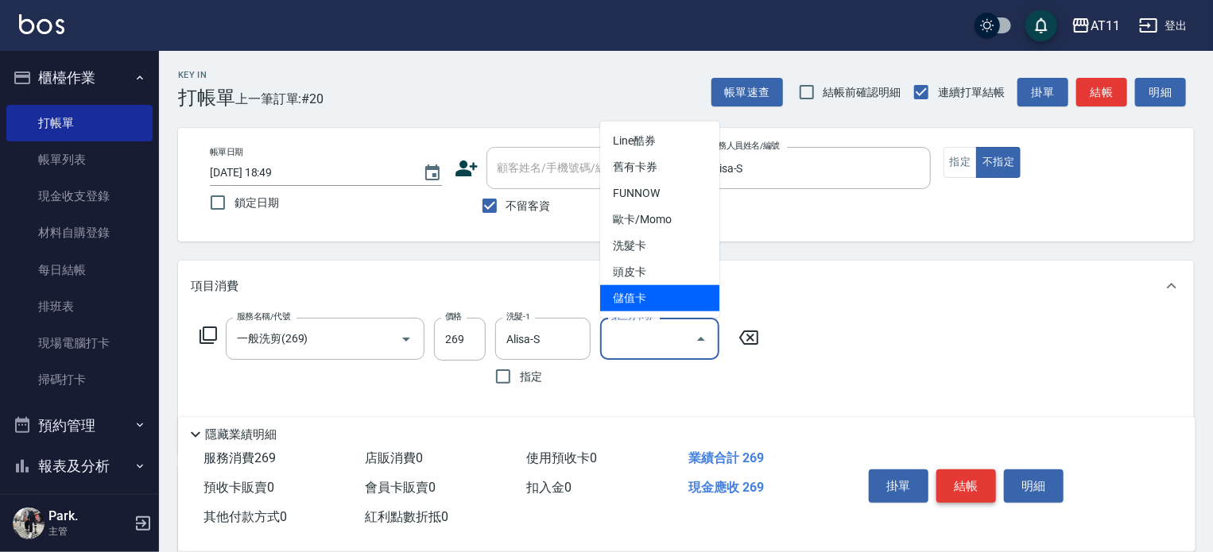
type input "儲值卡"
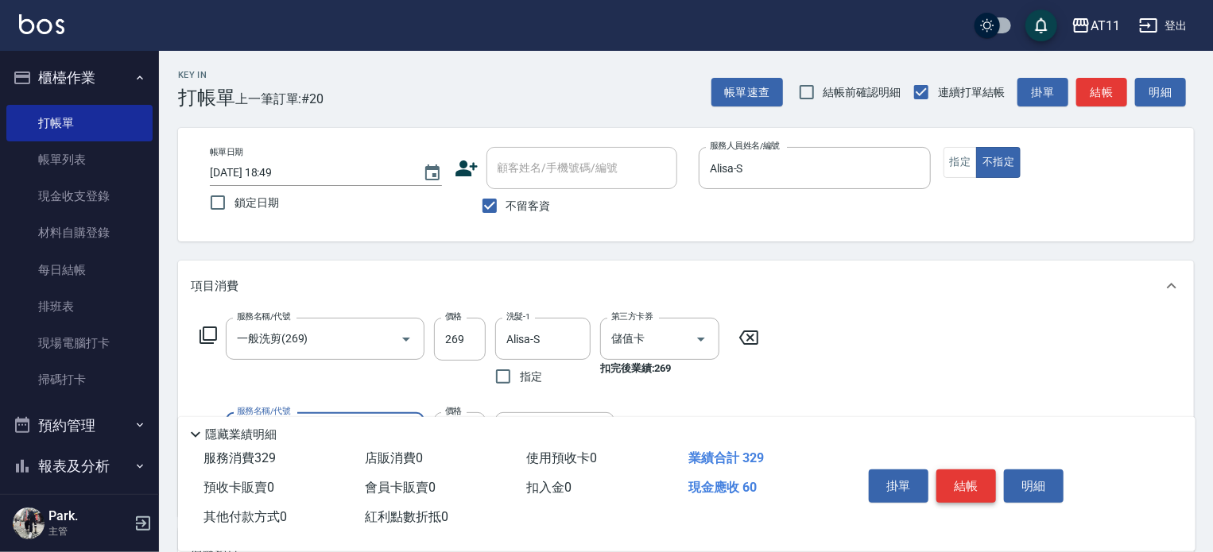
type input "精油(60)"
type input "Alisa-S"
type input "儲值卡"
drag, startPoint x: 982, startPoint y: 476, endPoint x: 944, endPoint y: 388, distance: 95.8
click at [980, 474] on button "結帳" at bounding box center [966, 486] width 60 height 33
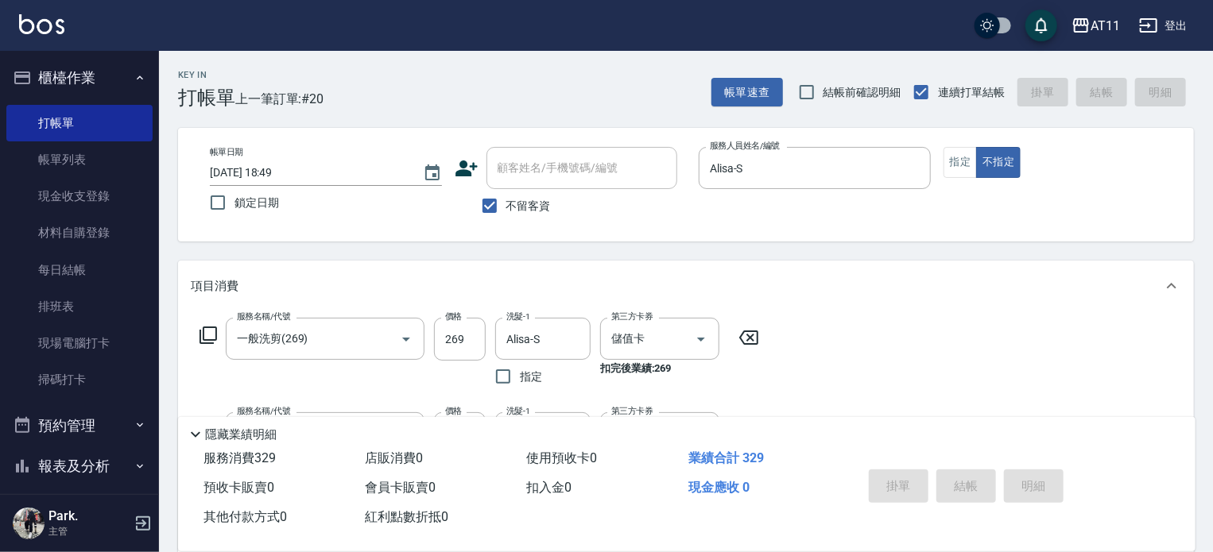
type input "[DATE] 18:50"
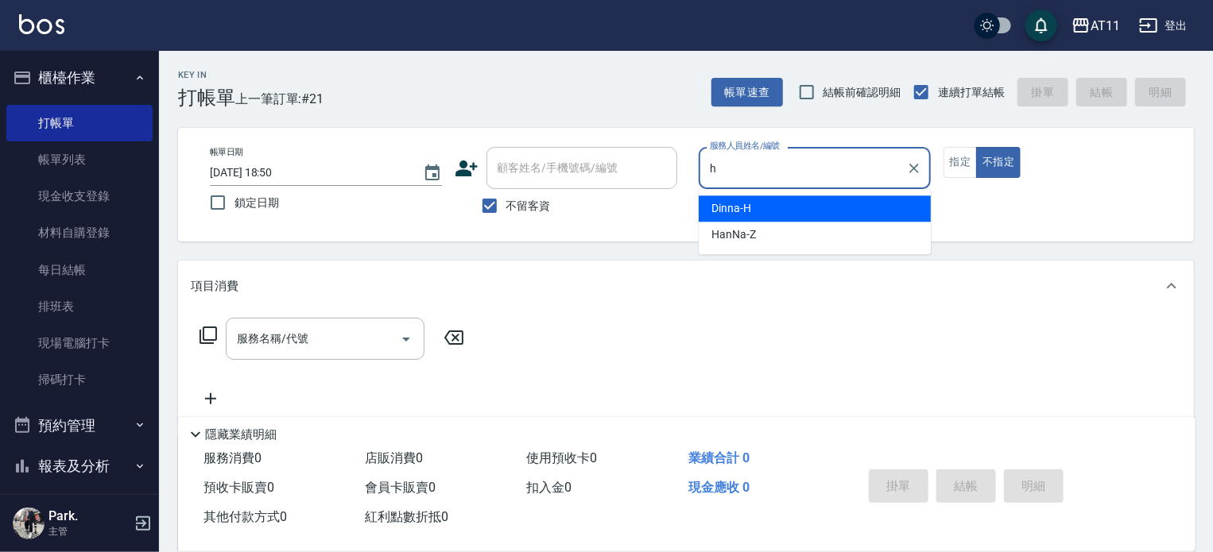
type input "Dinna-H"
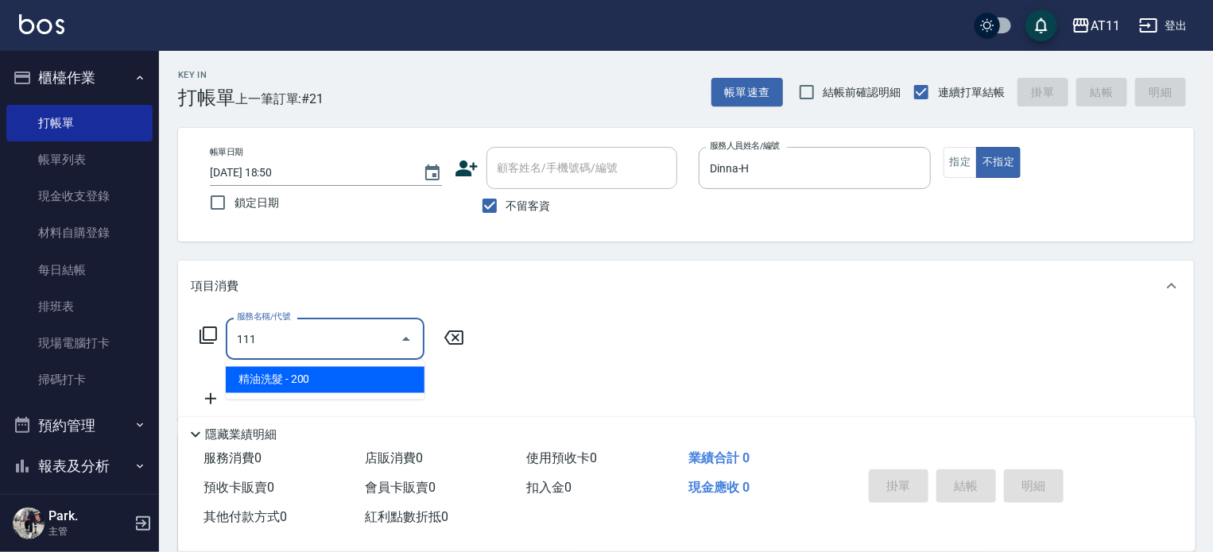
type input "精油洗髮(111)"
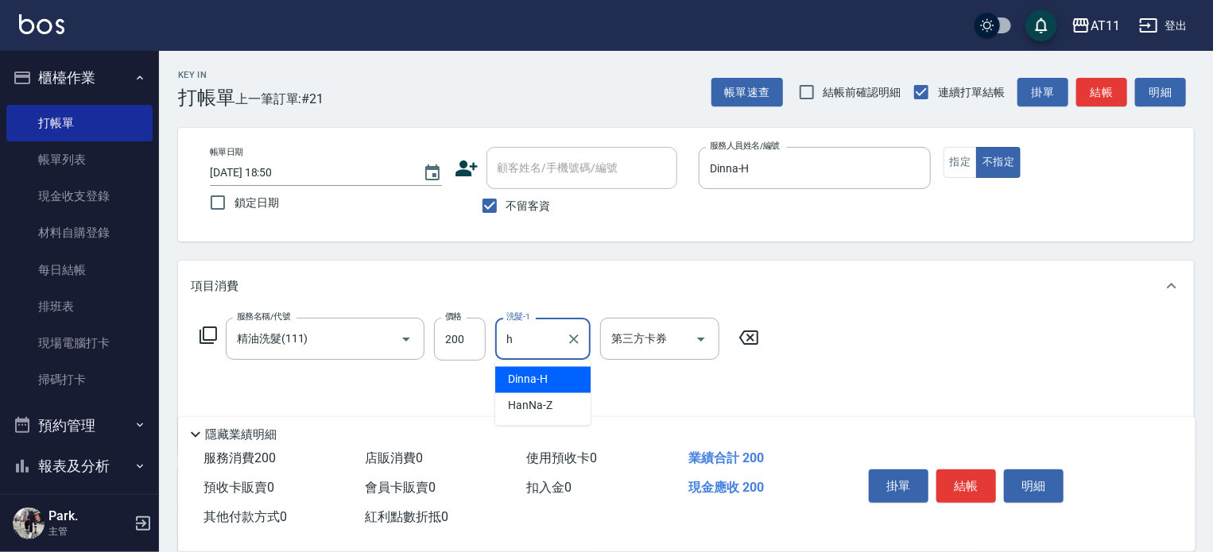
type input "Dinna-H"
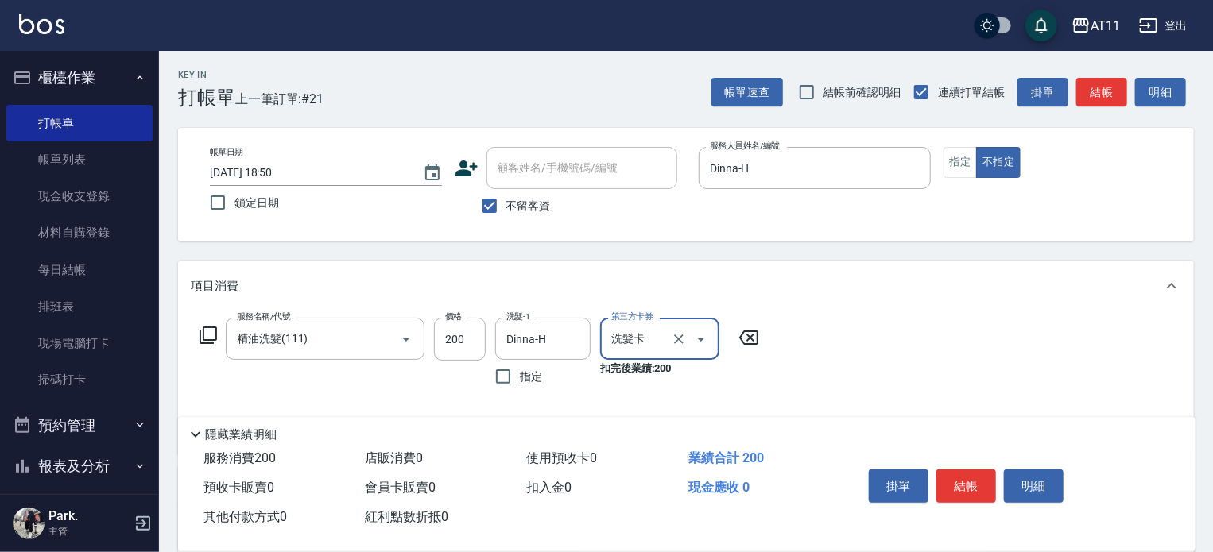
type input "洗髮卡"
click at [963, 491] on button "結帳" at bounding box center [966, 486] width 60 height 33
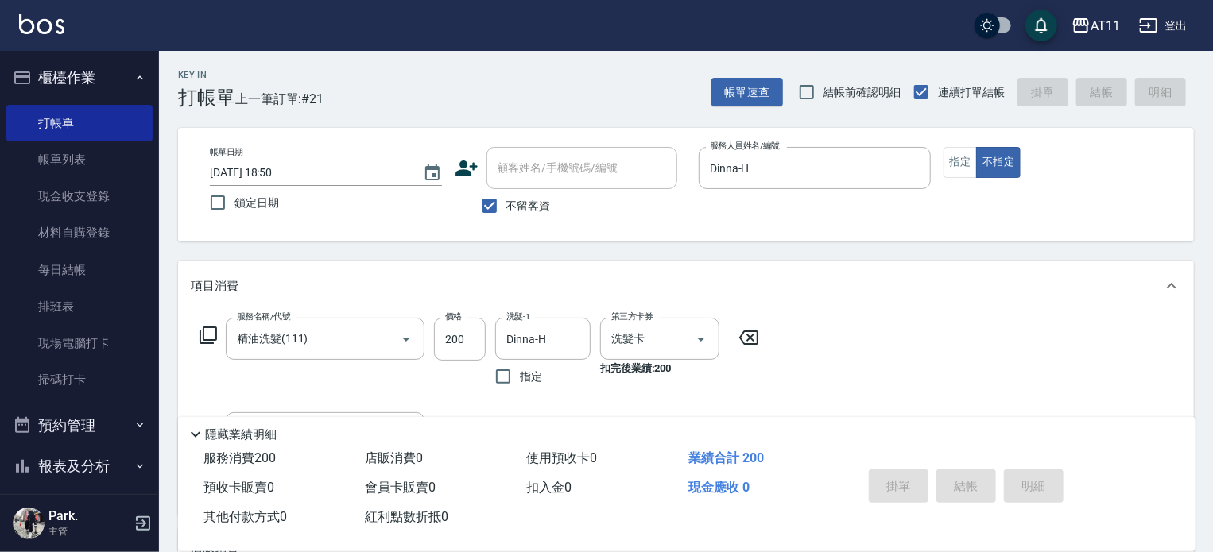
type input "[DATE] 18:51"
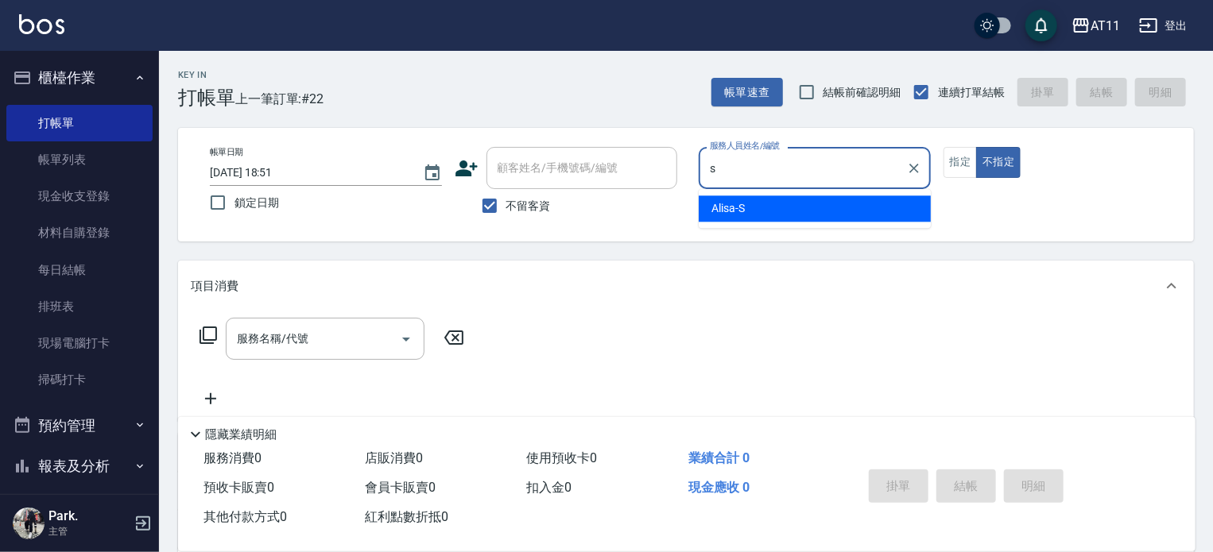
type input "Alisa-S"
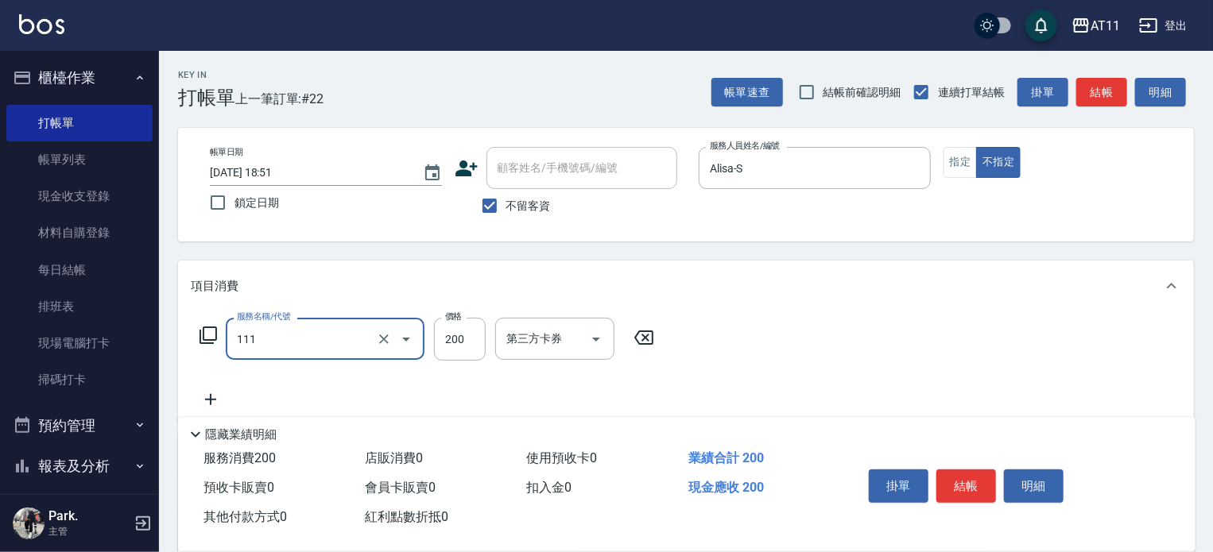
type input "精油洗髮(111)"
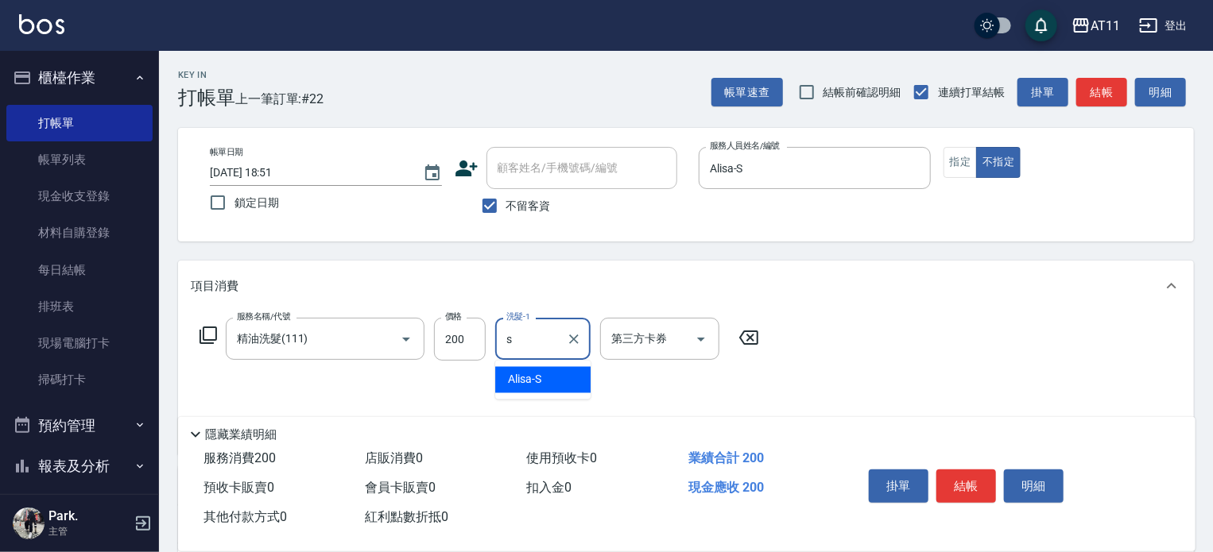
type input "Alisa-S"
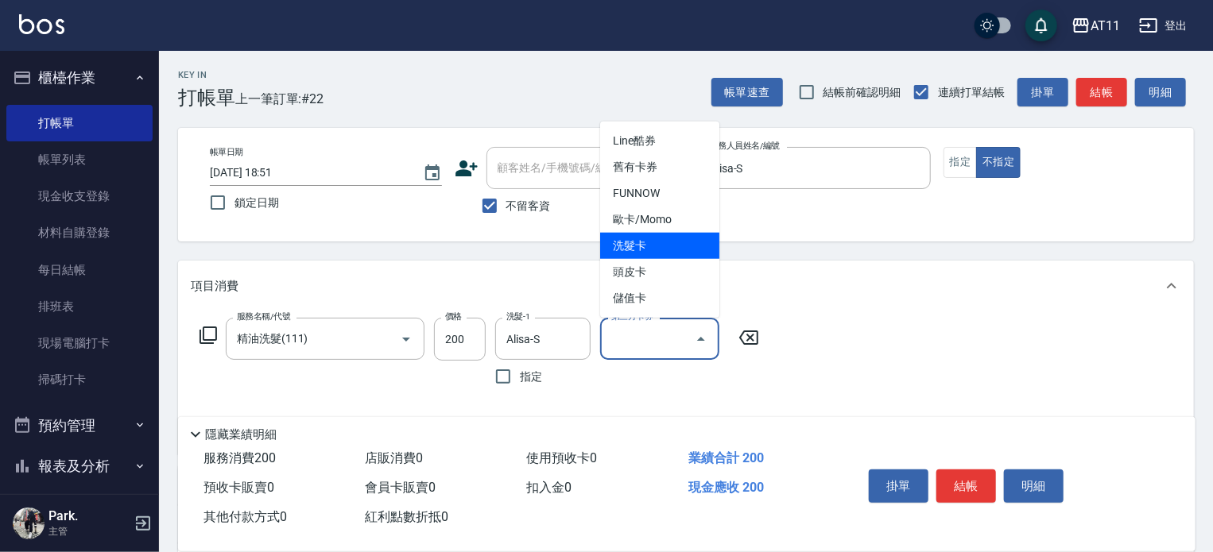
type input "洗髮卡"
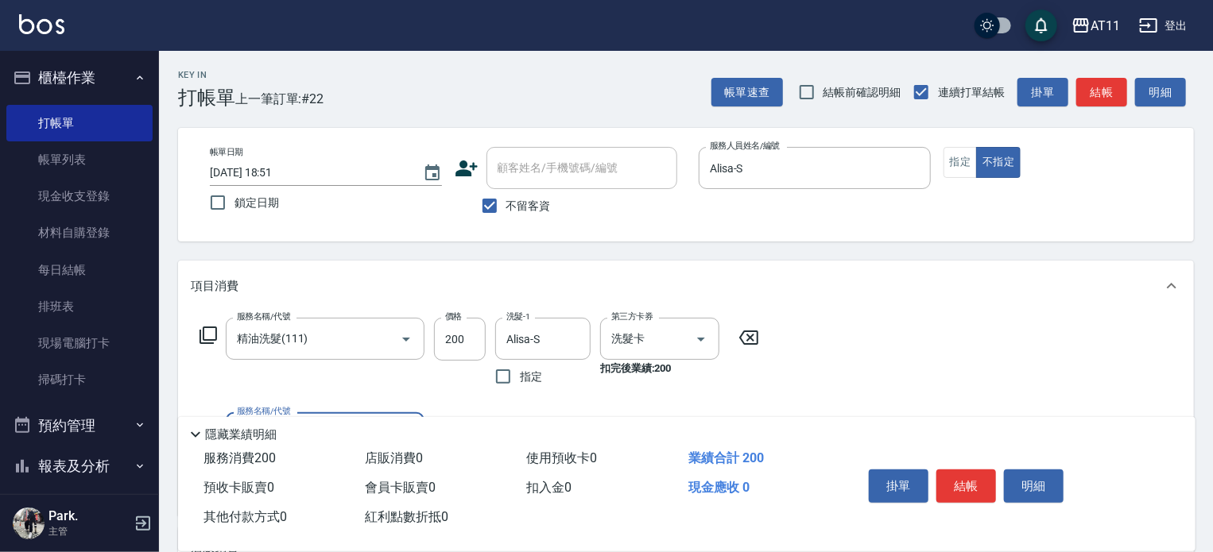
drag, startPoint x: 968, startPoint y: 478, endPoint x: 939, endPoint y: 460, distance: 33.5
click at [968, 475] on button "結帳" at bounding box center [966, 486] width 60 height 33
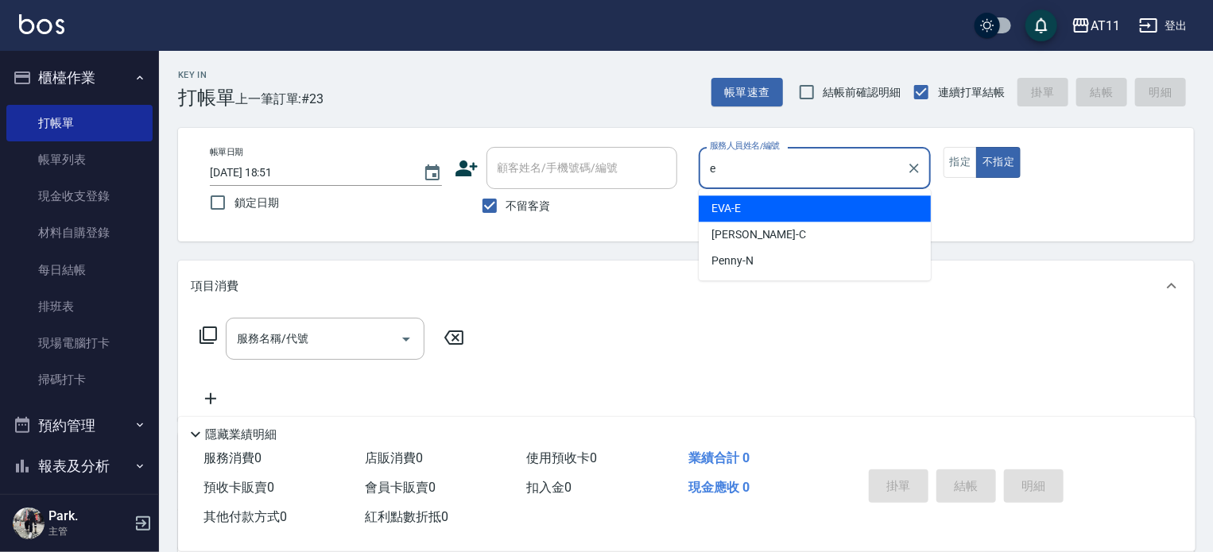
type input "[PERSON_NAME]-E"
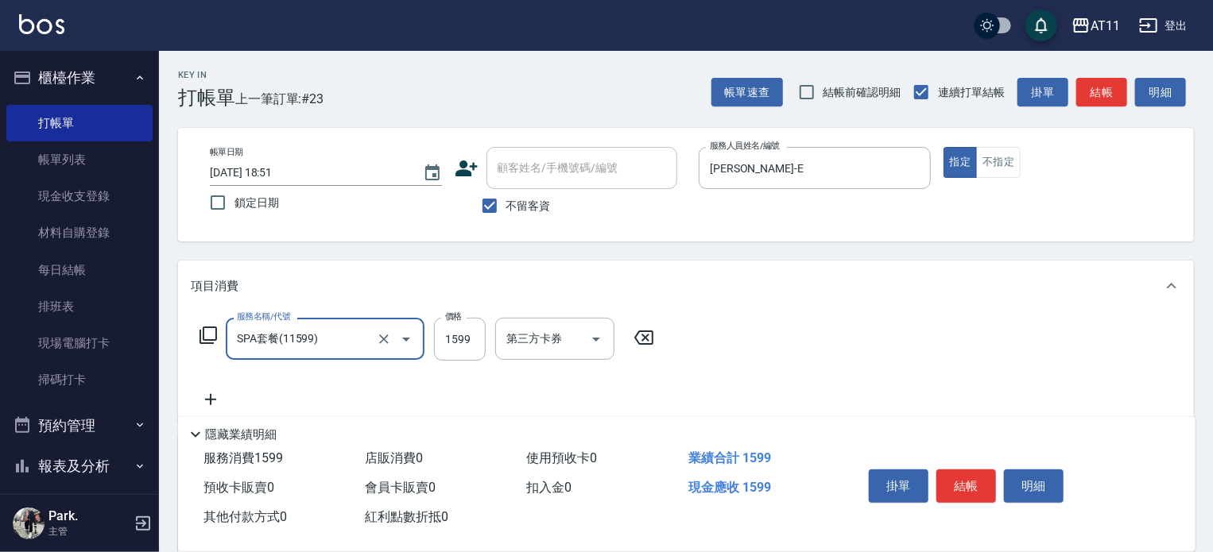
type input "SPA套餐(11599)"
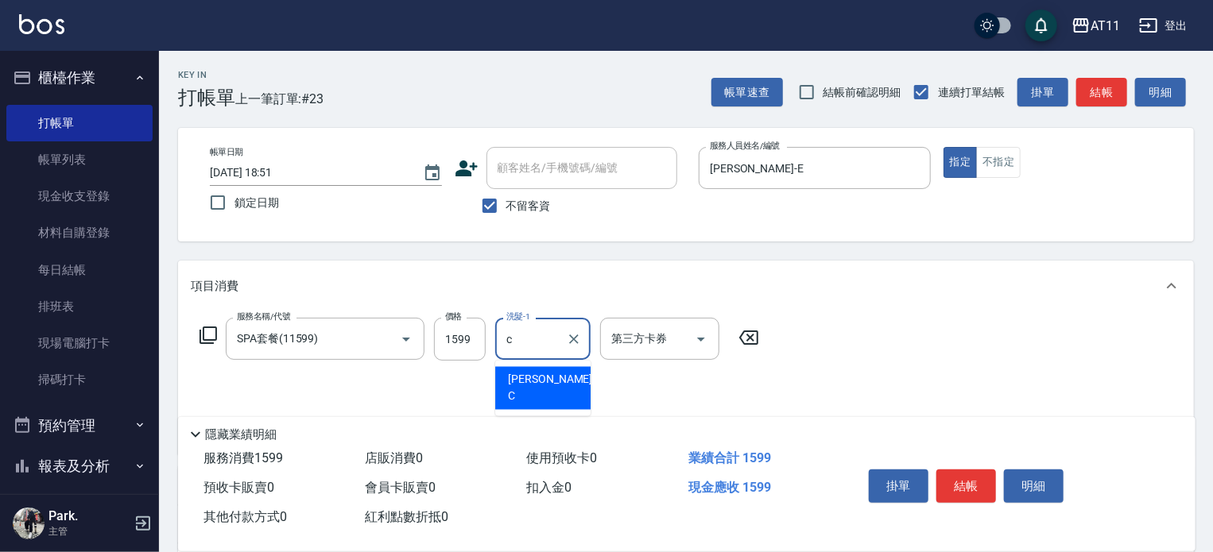
type input "[PERSON_NAME]"
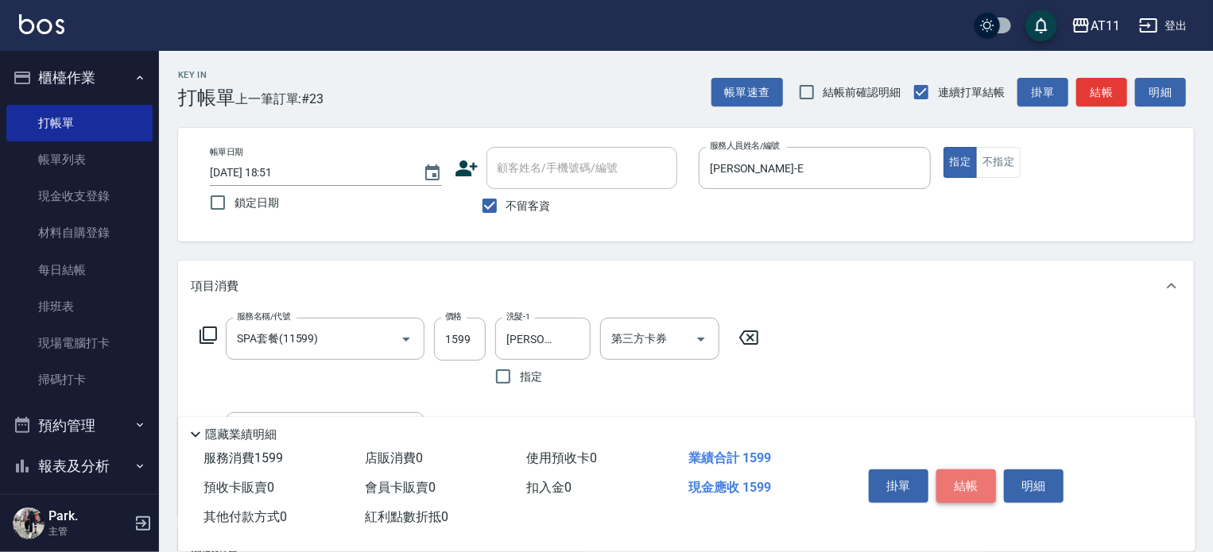
click at [974, 482] on button "結帳" at bounding box center [966, 486] width 60 height 33
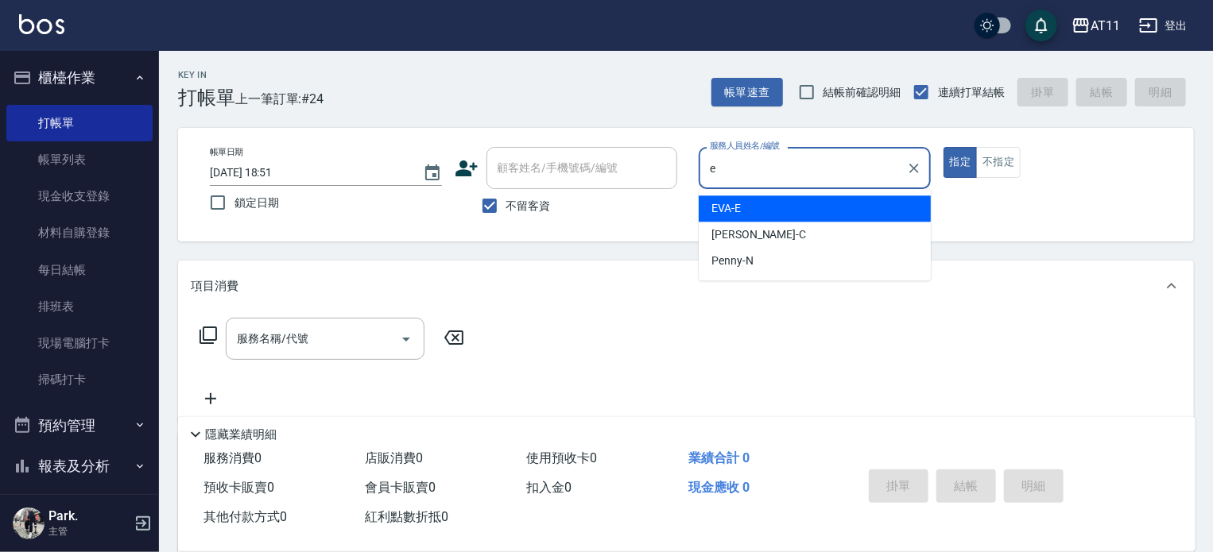
type input "[PERSON_NAME]-E"
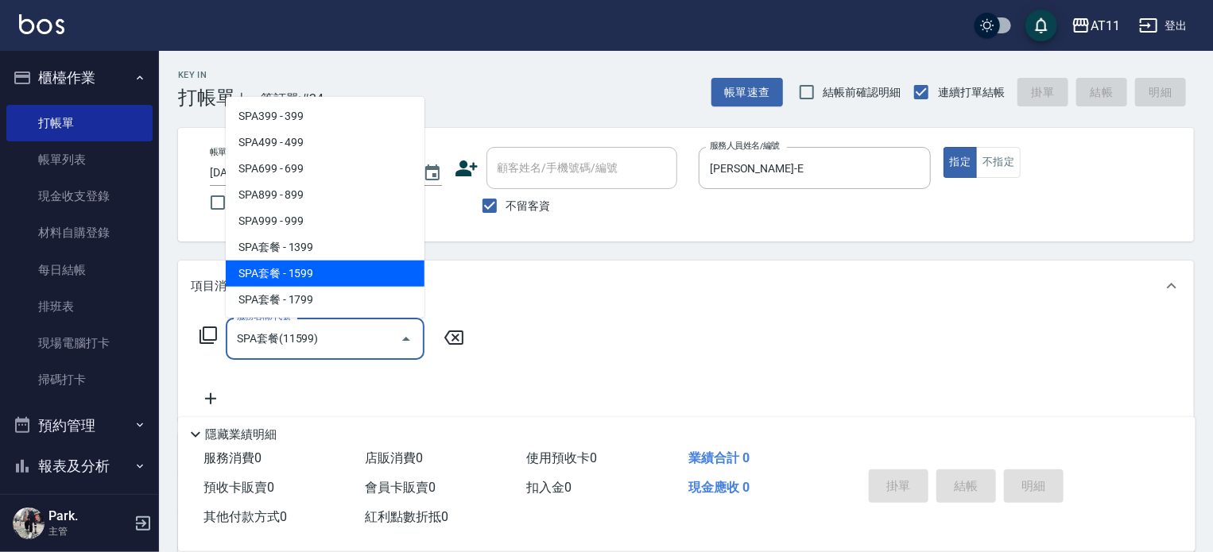
type input "SPA套餐(11599)"
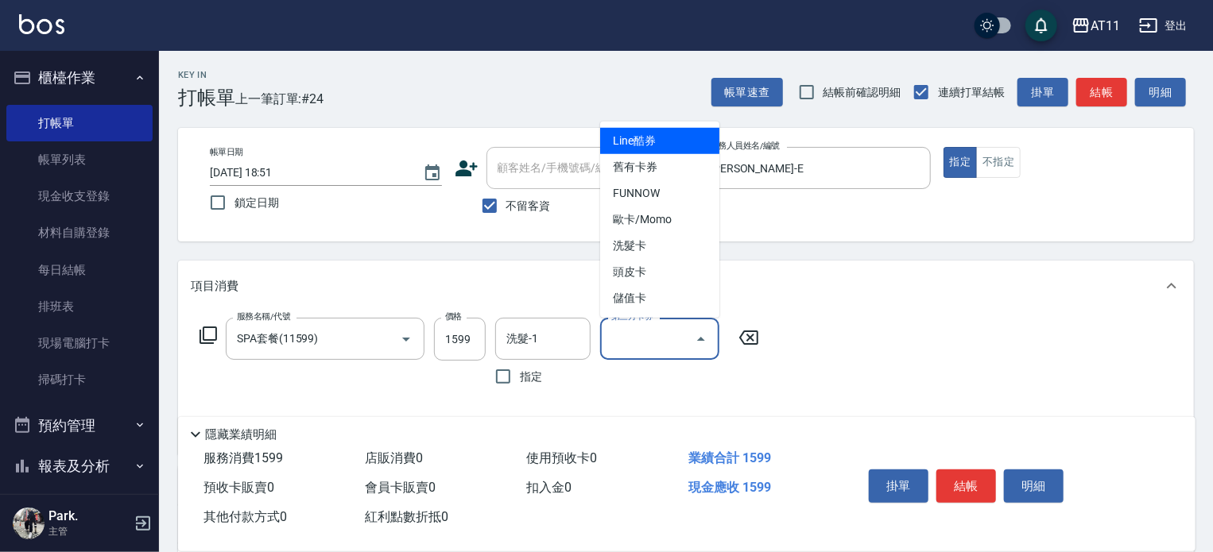
type input "Line酷券"
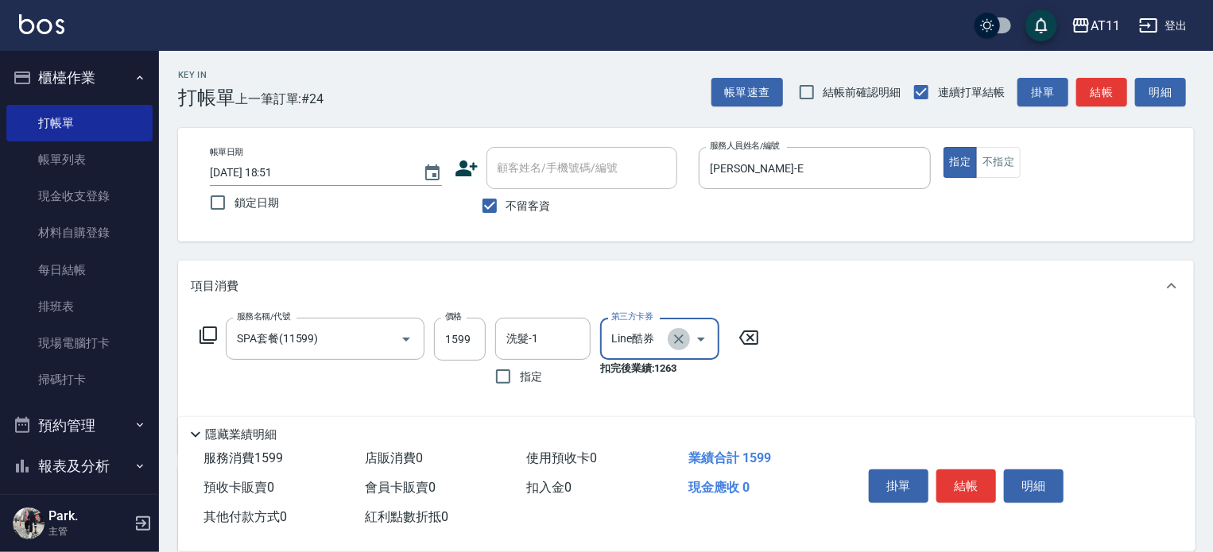
click at [677, 338] on icon "Clear" at bounding box center [679, 340] width 10 height 10
click at [679, 374] on div "第三方卡券 第三方卡券" at bounding box center [664, 356] width 129 height 76
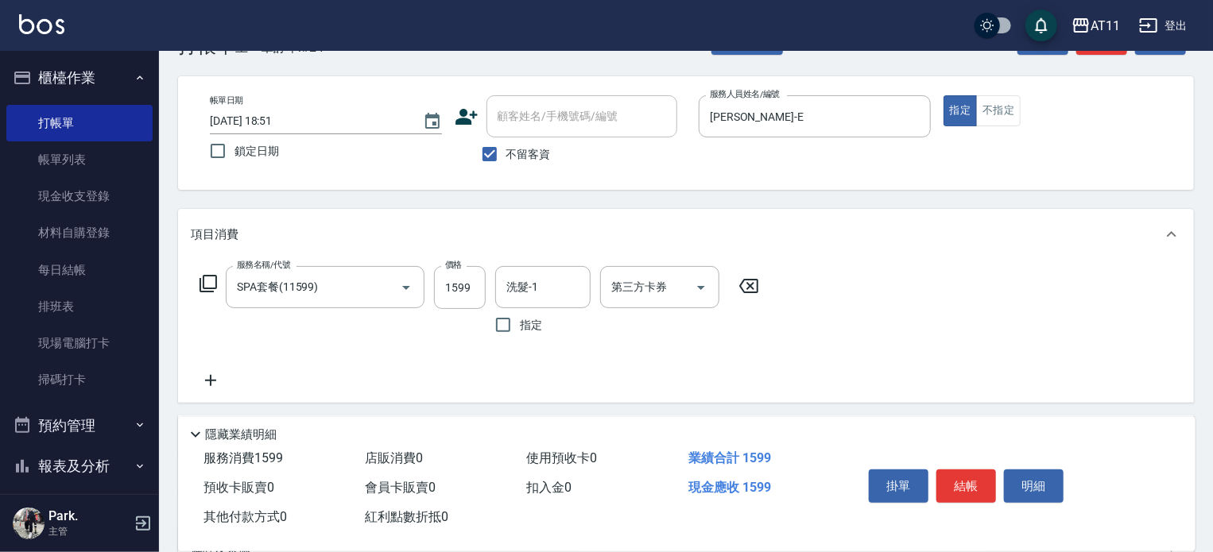
scroll to position [79, 0]
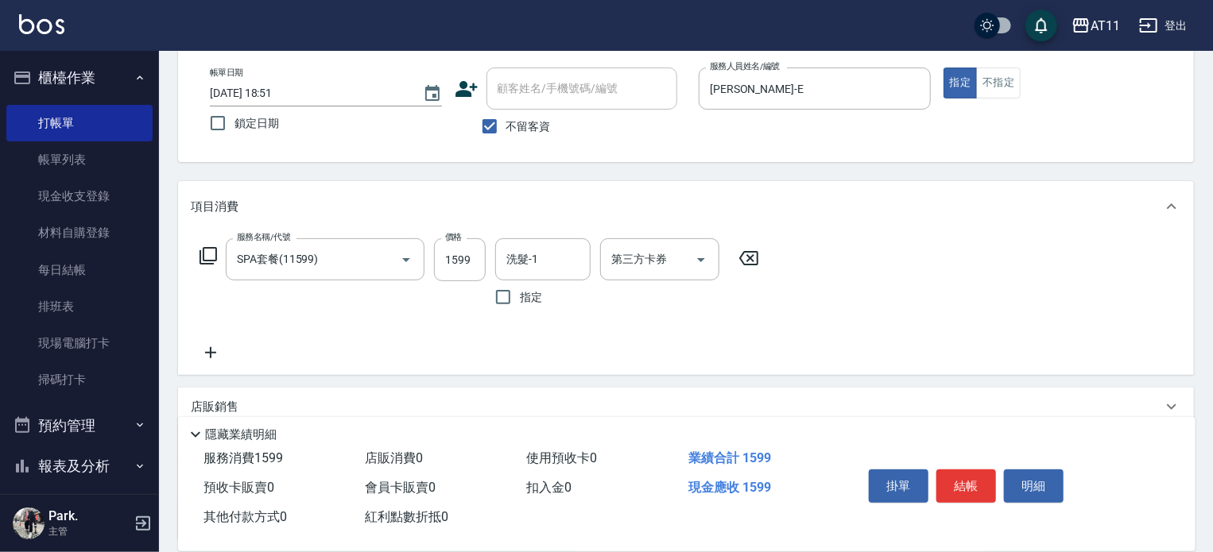
click at [207, 353] on icon at bounding box center [210, 352] width 11 height 11
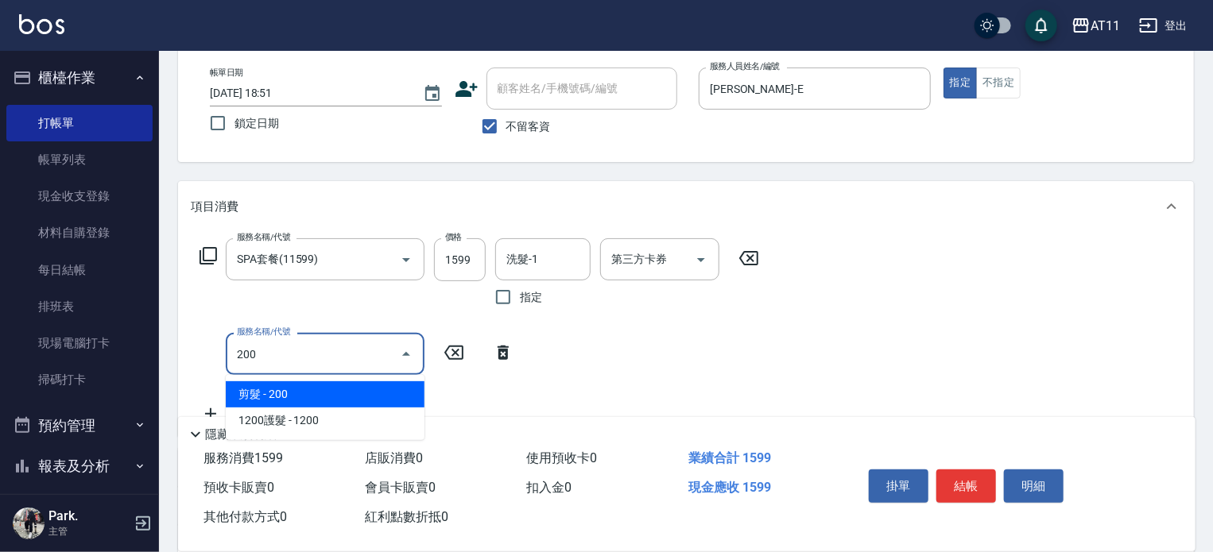
type input "剪髮(200)"
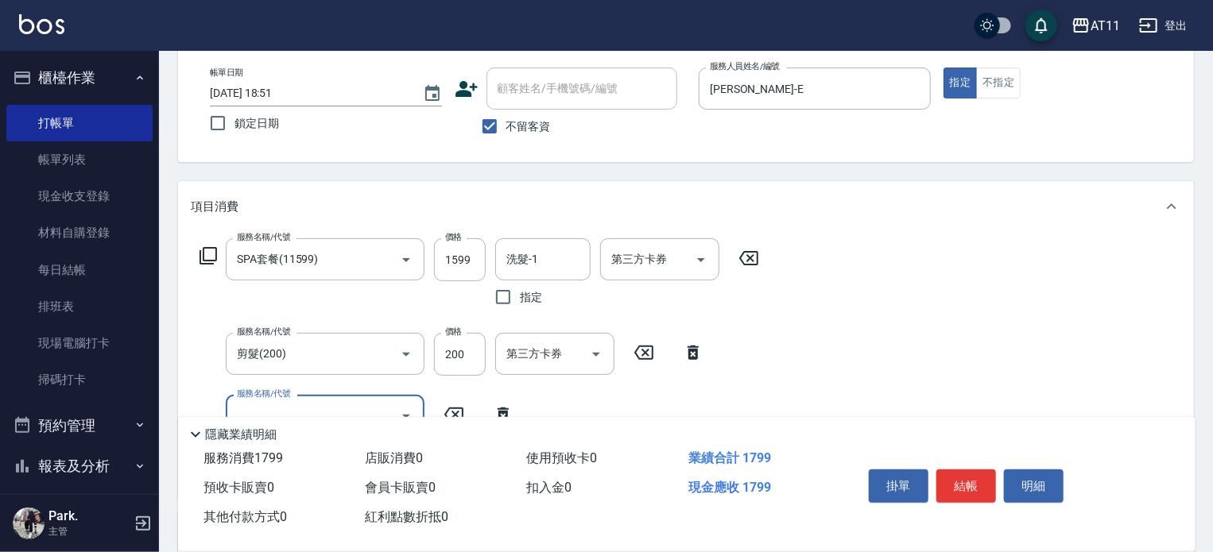
scroll to position [0, 0]
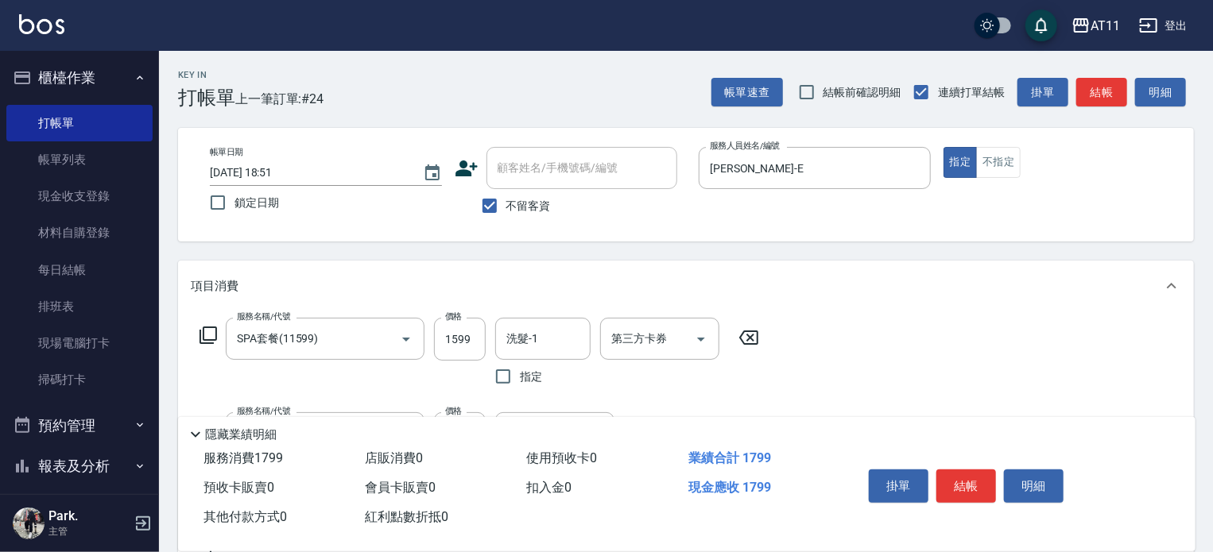
drag, startPoint x: 971, startPoint y: 478, endPoint x: 944, endPoint y: 468, distance: 28.9
click at [970, 478] on button "結帳" at bounding box center [966, 486] width 60 height 33
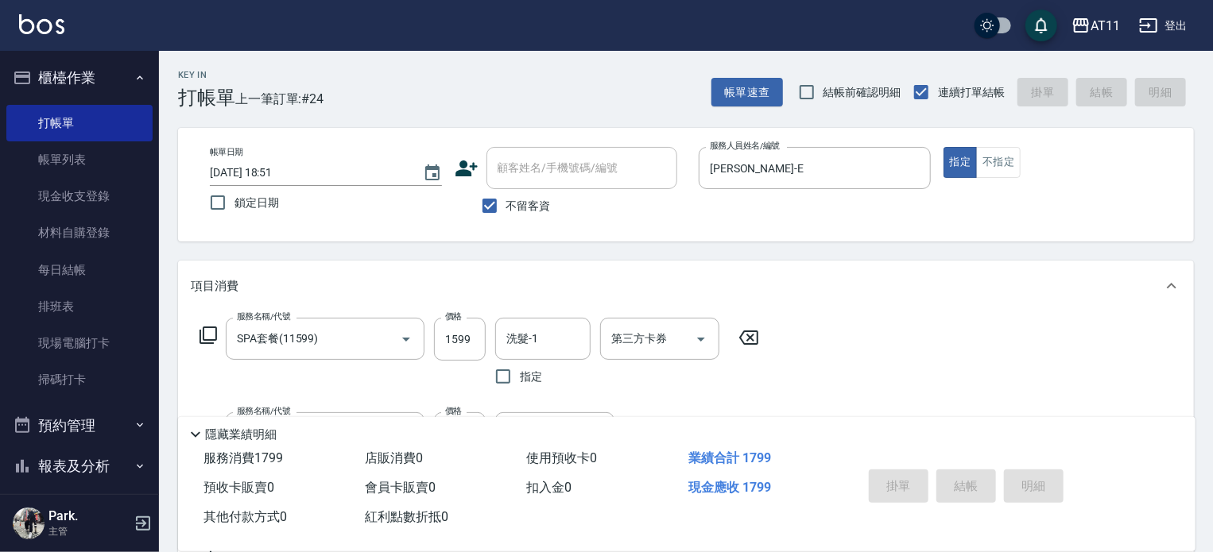
type input "[DATE] 18:52"
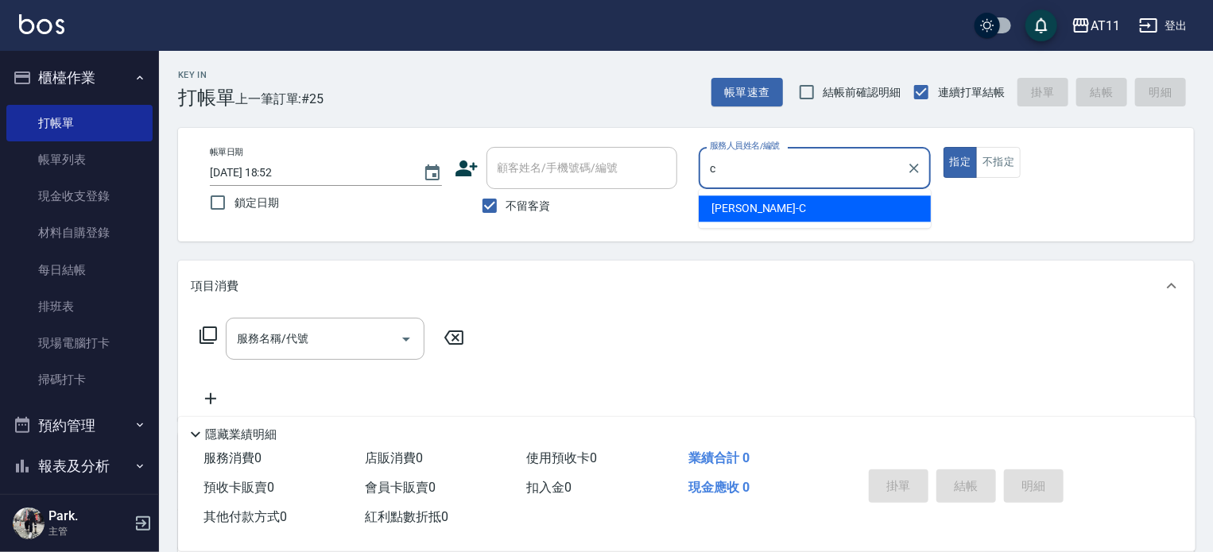
type input "[PERSON_NAME]"
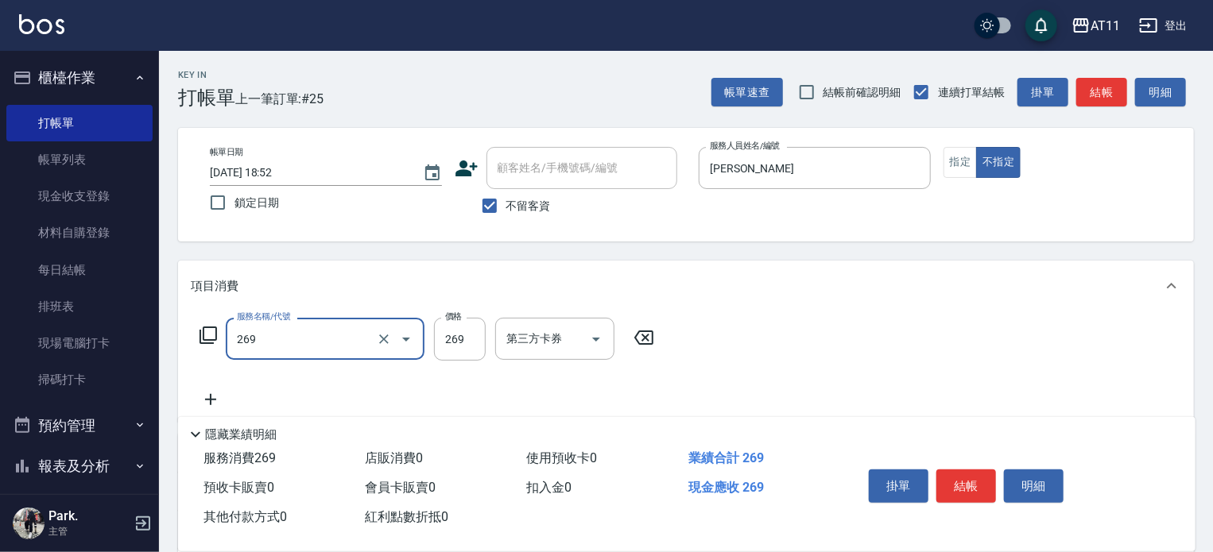
type input "一般洗剪(269)"
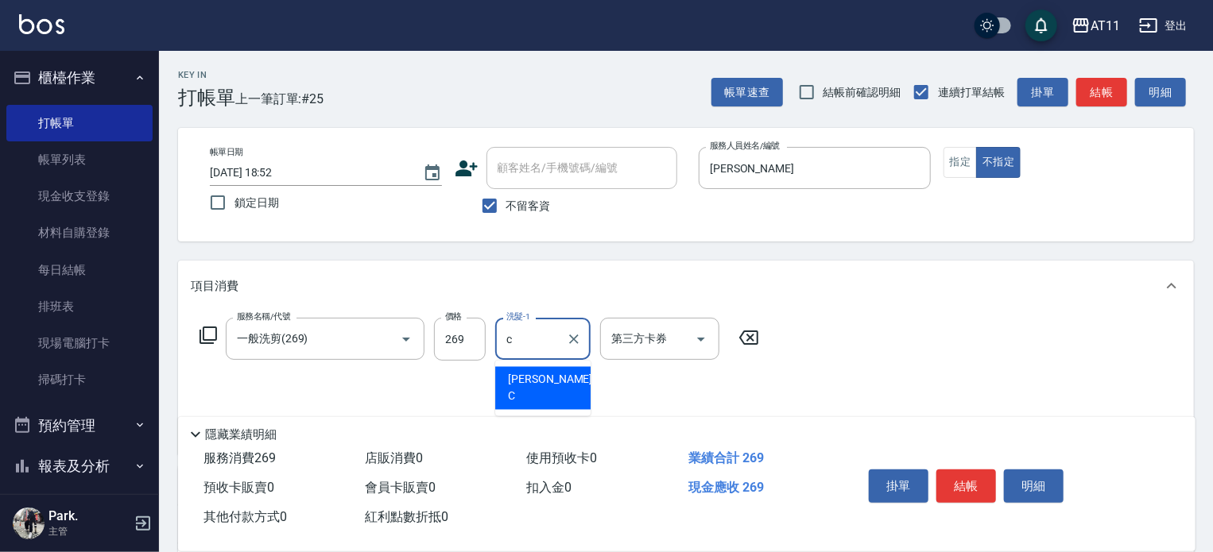
type input "[PERSON_NAME]"
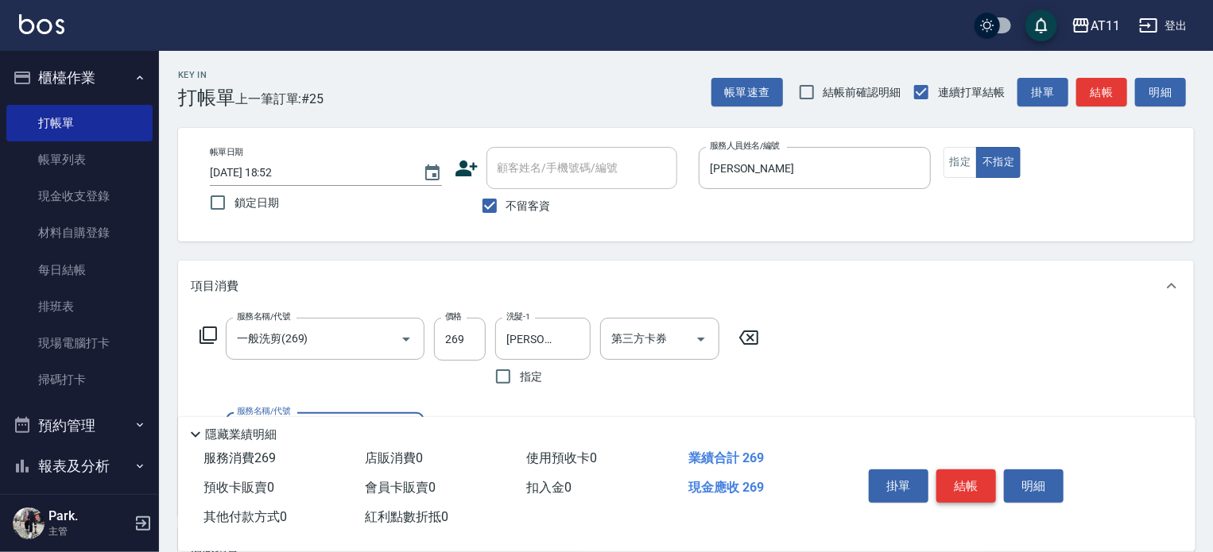
click at [964, 476] on button "結帳" at bounding box center [966, 486] width 60 height 33
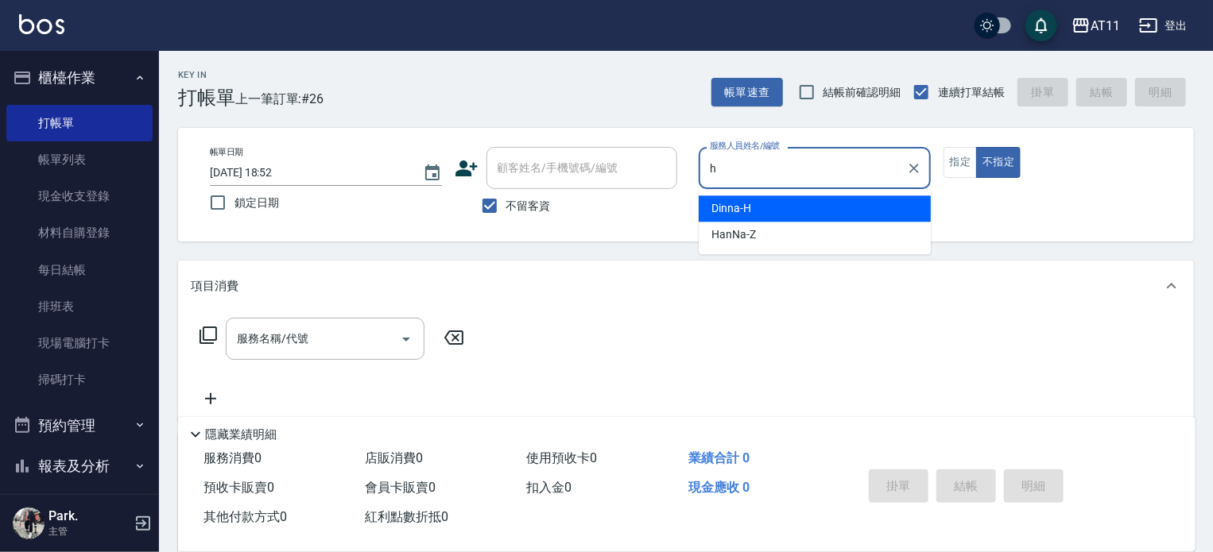
type input "Dinna-H"
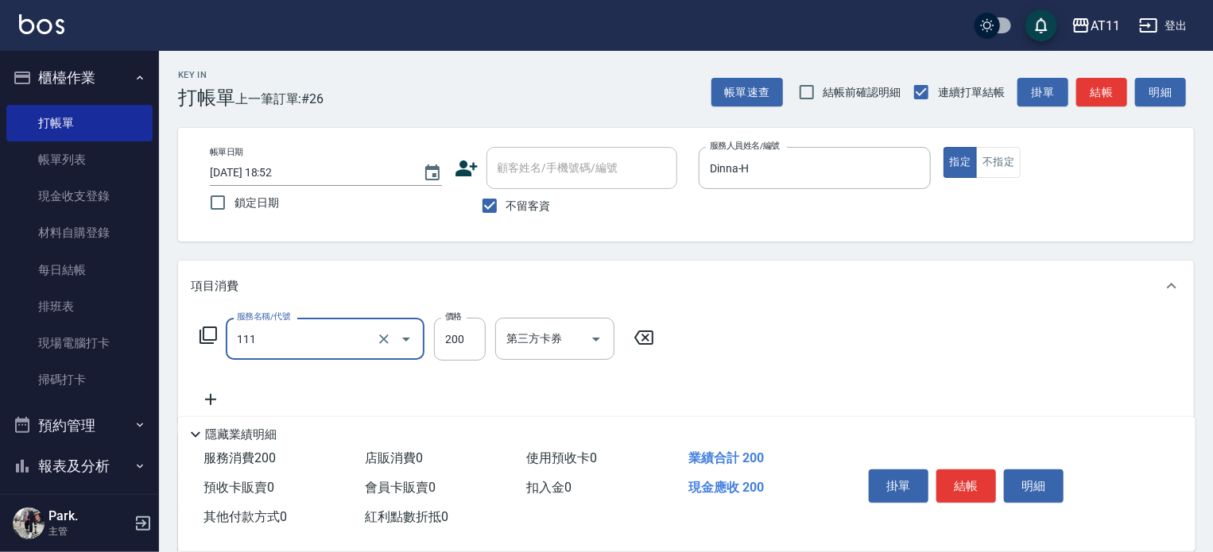
type input "精油洗髮(111)"
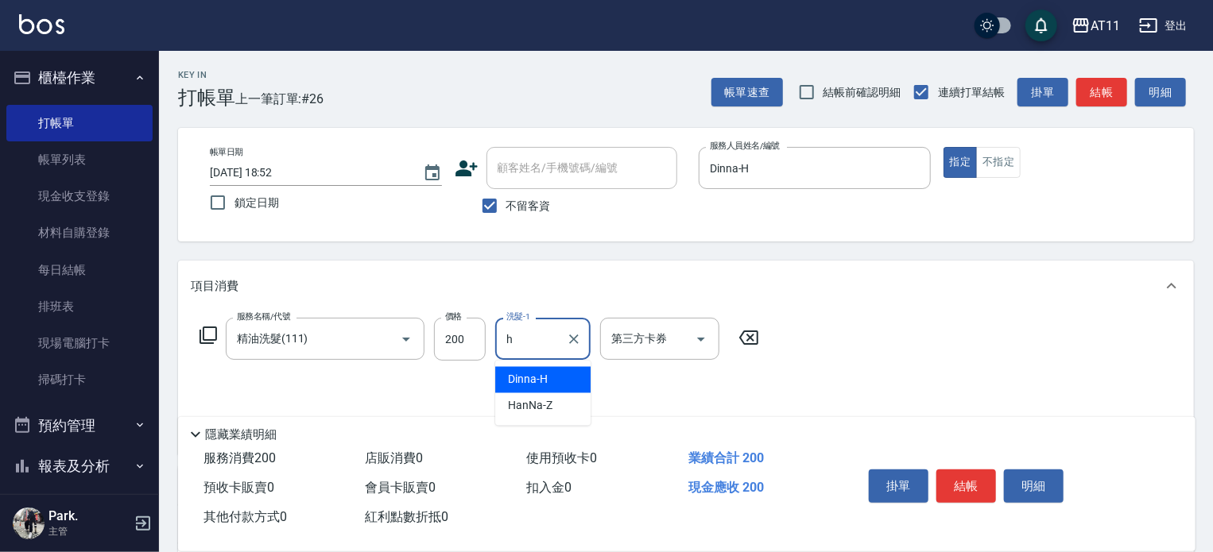
type input "Dinna-H"
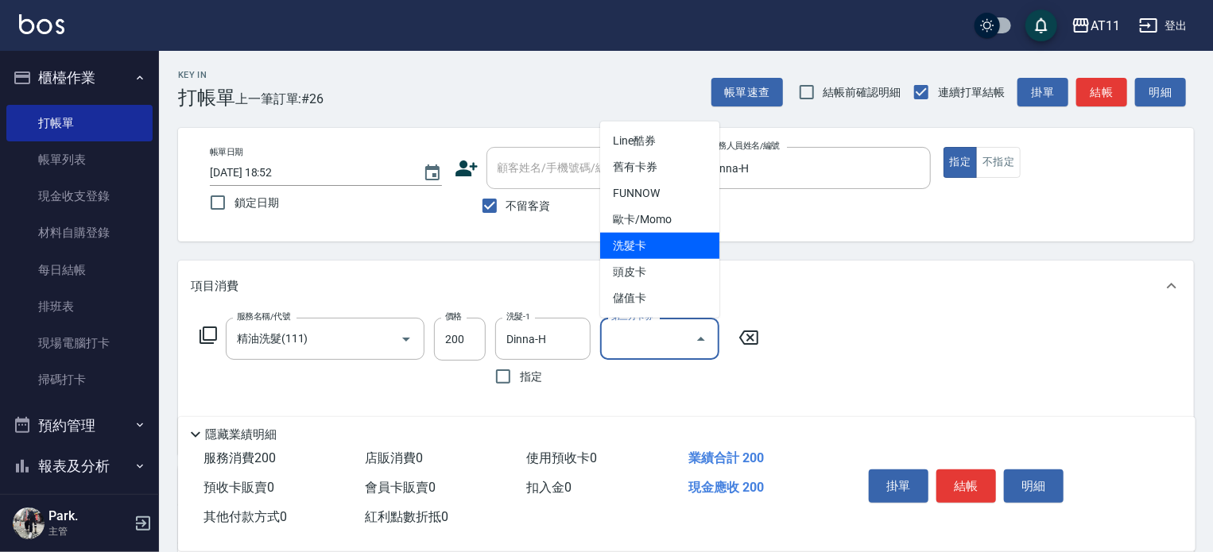
type input "洗髮卡"
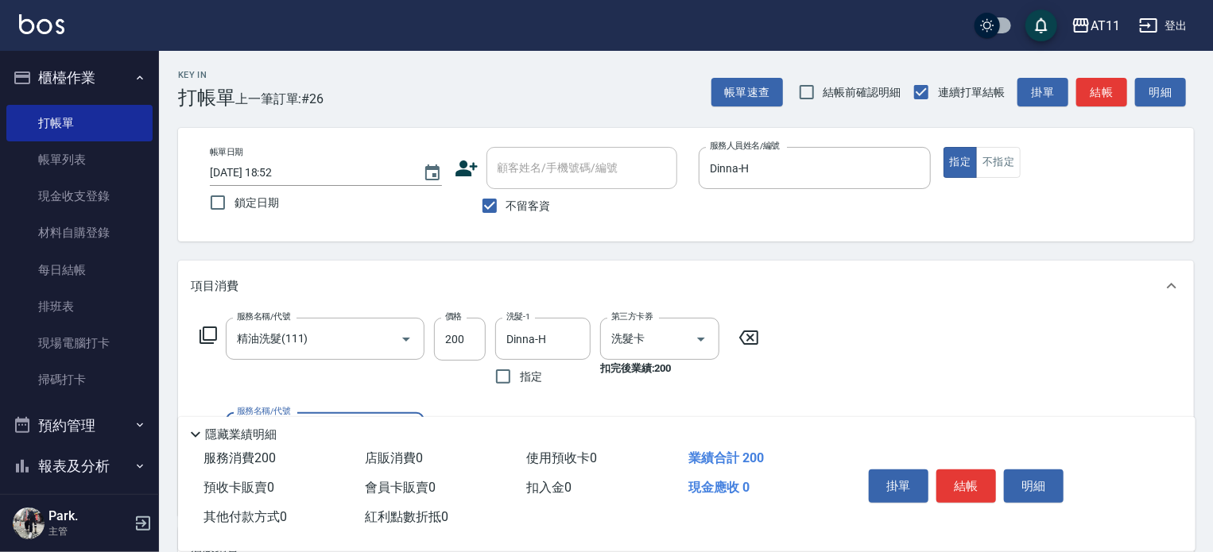
click at [962, 479] on button "結帳" at bounding box center [966, 486] width 60 height 33
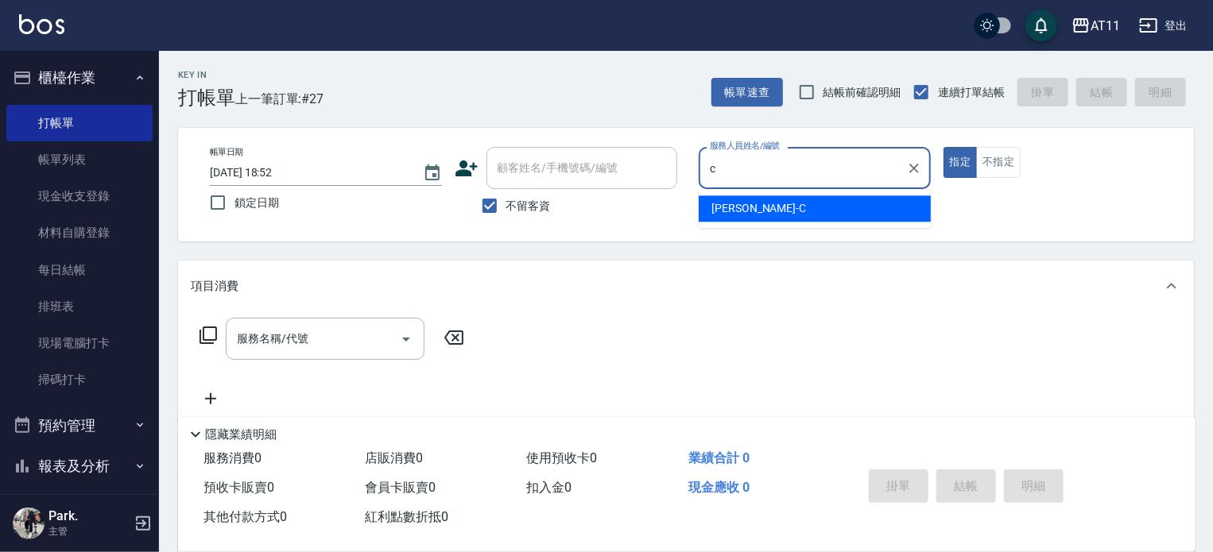
type input "[PERSON_NAME]"
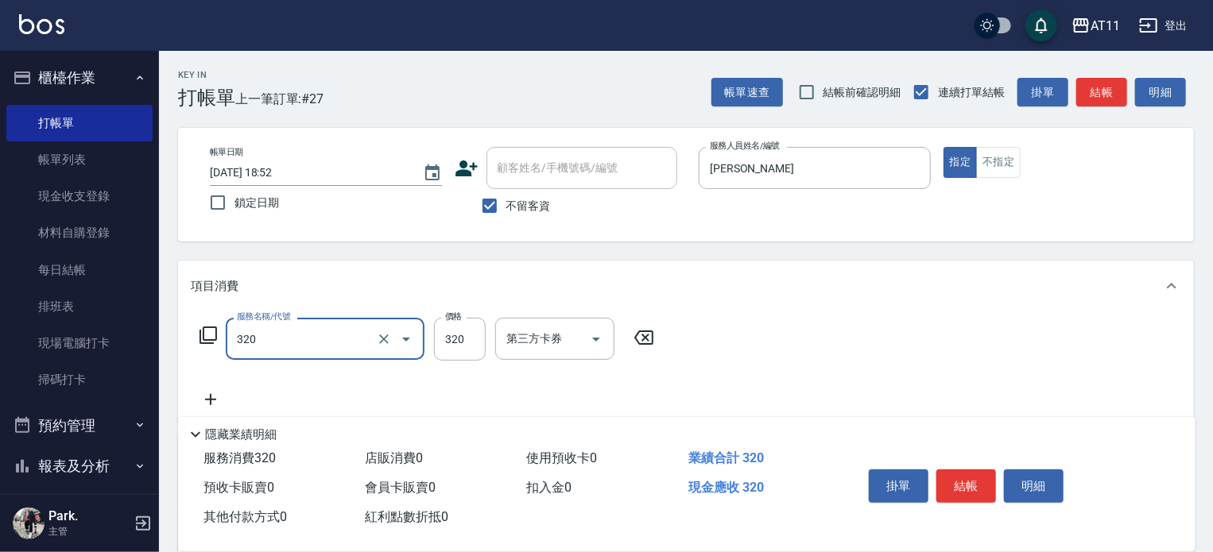
type input "洗剪(320)"
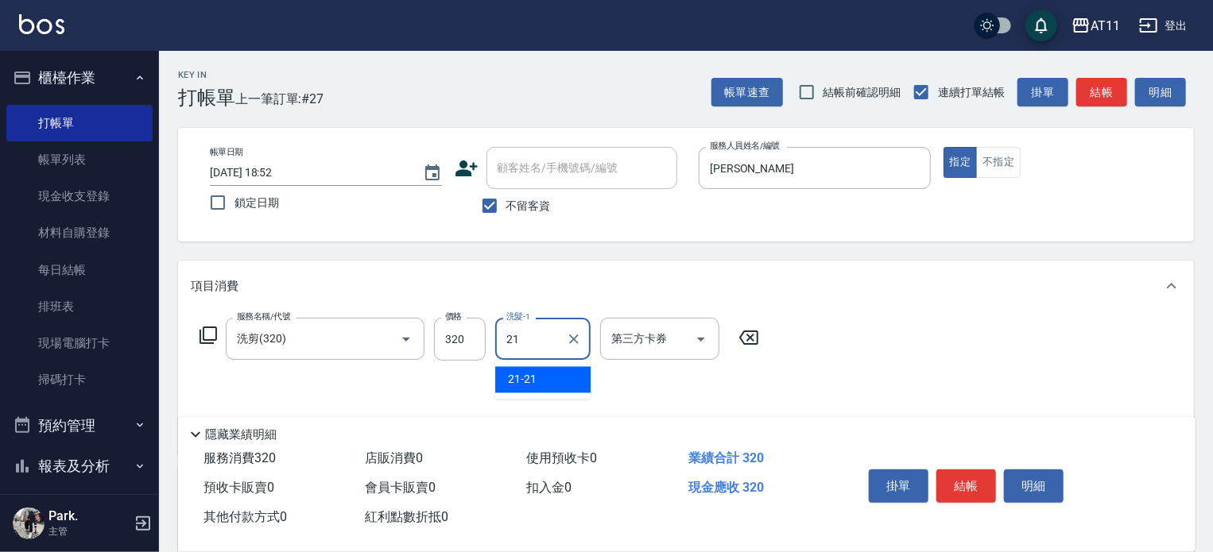
type input "21-21"
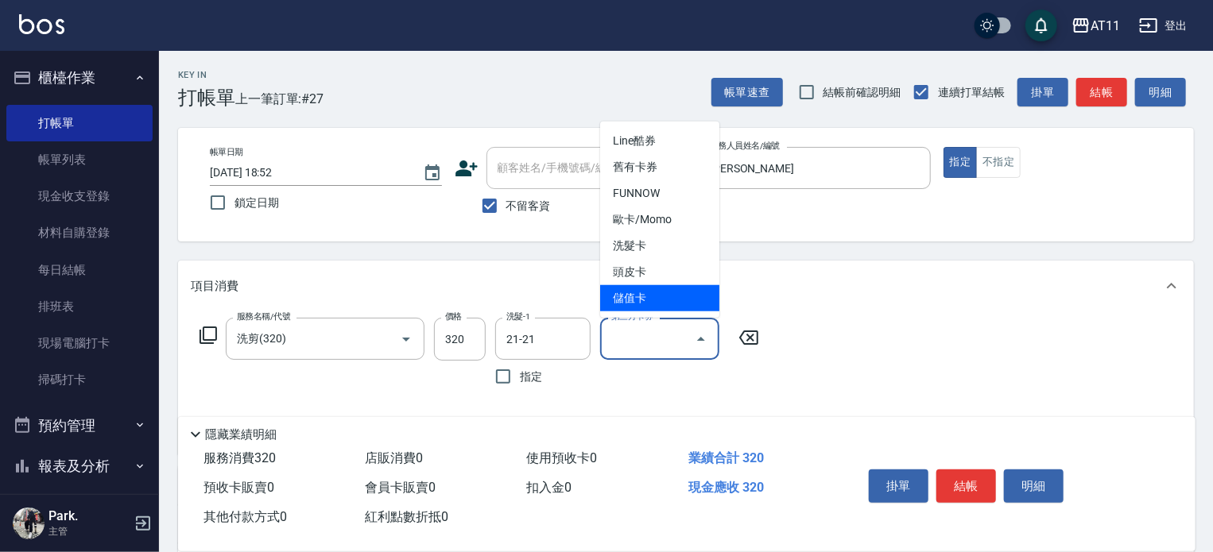
type input "儲值卡"
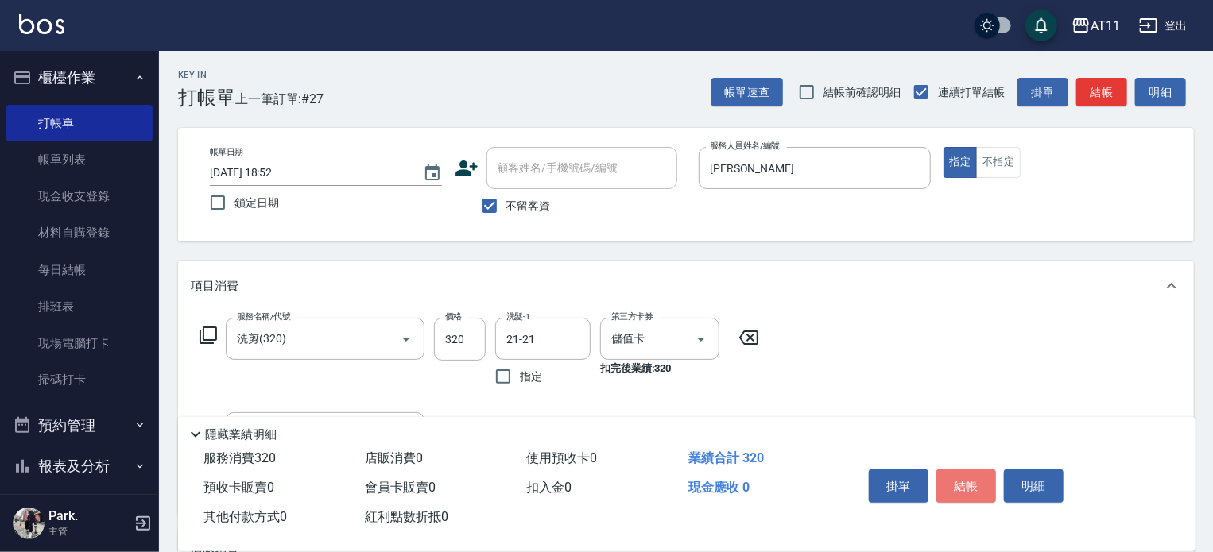
drag, startPoint x: 974, startPoint y: 481, endPoint x: 973, endPoint y: 464, distance: 16.7
click at [974, 479] on button "結帳" at bounding box center [966, 486] width 60 height 33
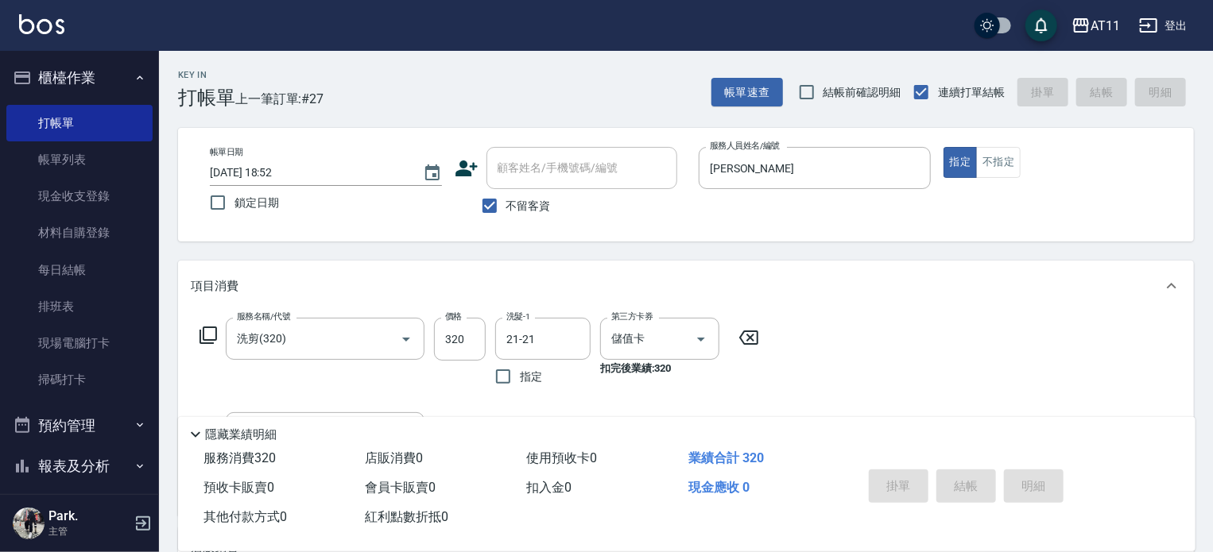
type input "[DATE] 18:53"
